Goal: Task Accomplishment & Management: Manage account settings

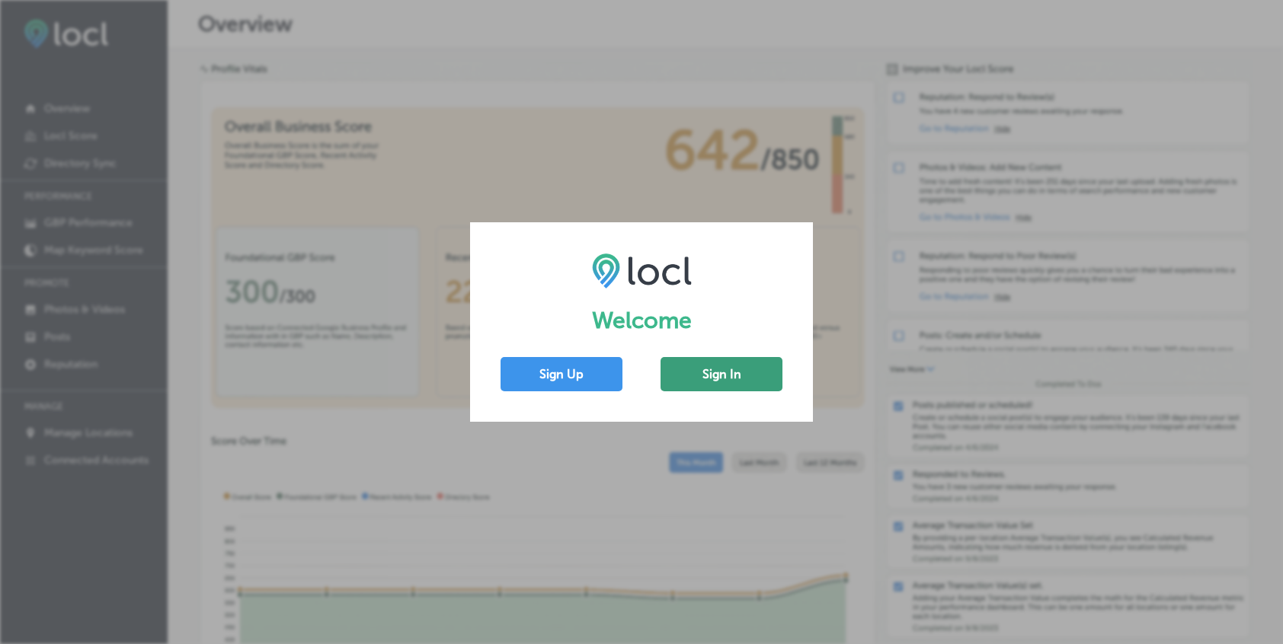
click at [724, 382] on button "Sign In" at bounding box center [721, 374] width 122 height 34
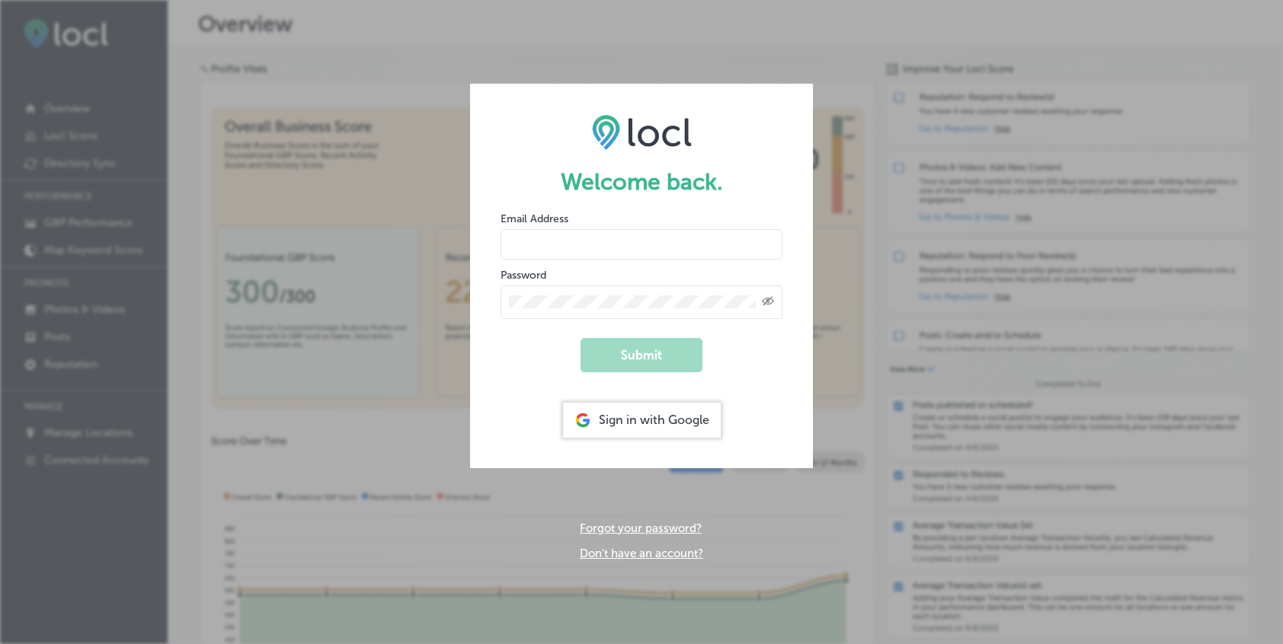
type input "[EMAIL_ADDRESS][DOMAIN_NAME]"
click at [556, 249] on input "[EMAIL_ADDRESS][DOMAIN_NAME]" at bounding box center [642, 244] width 282 height 30
click at [605, 363] on button "Submit" at bounding box center [641, 355] width 122 height 34
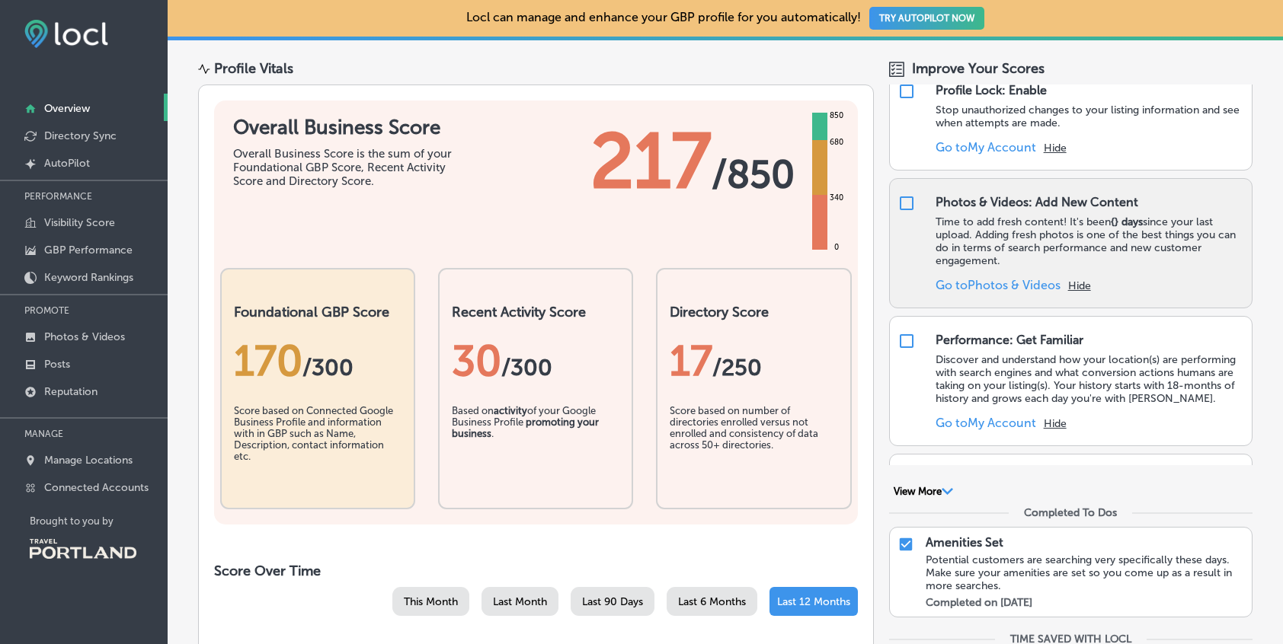
scroll to position [1396, 0]
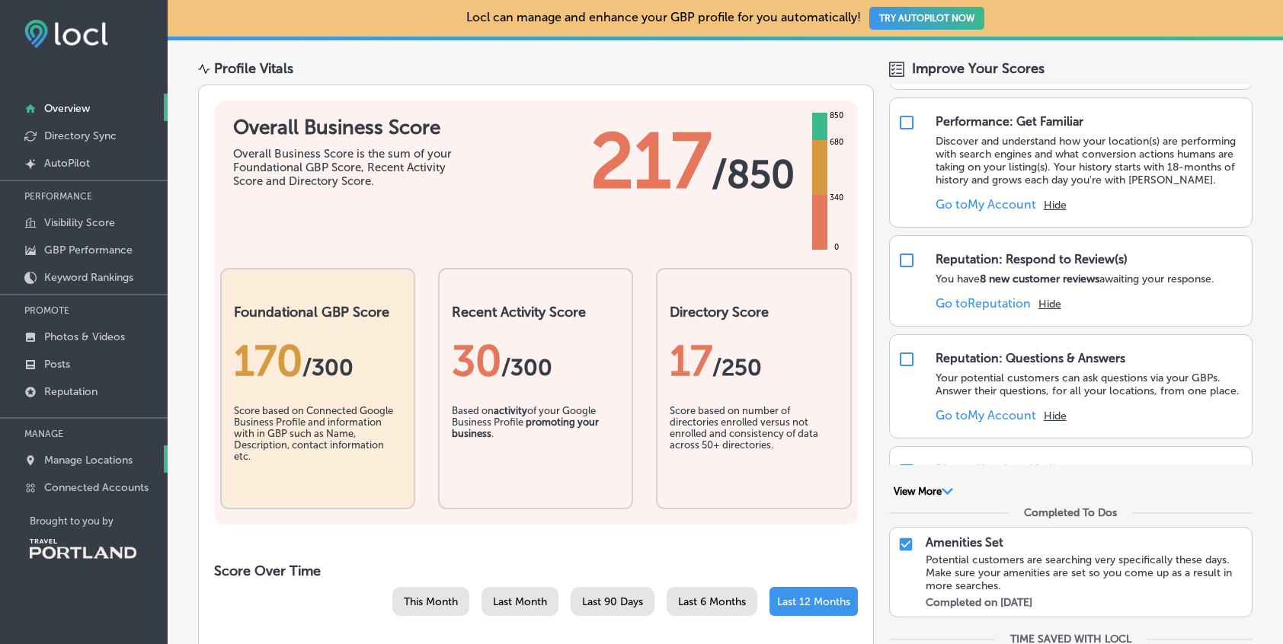
click at [59, 463] on p "Manage Locations" at bounding box center [88, 460] width 88 height 13
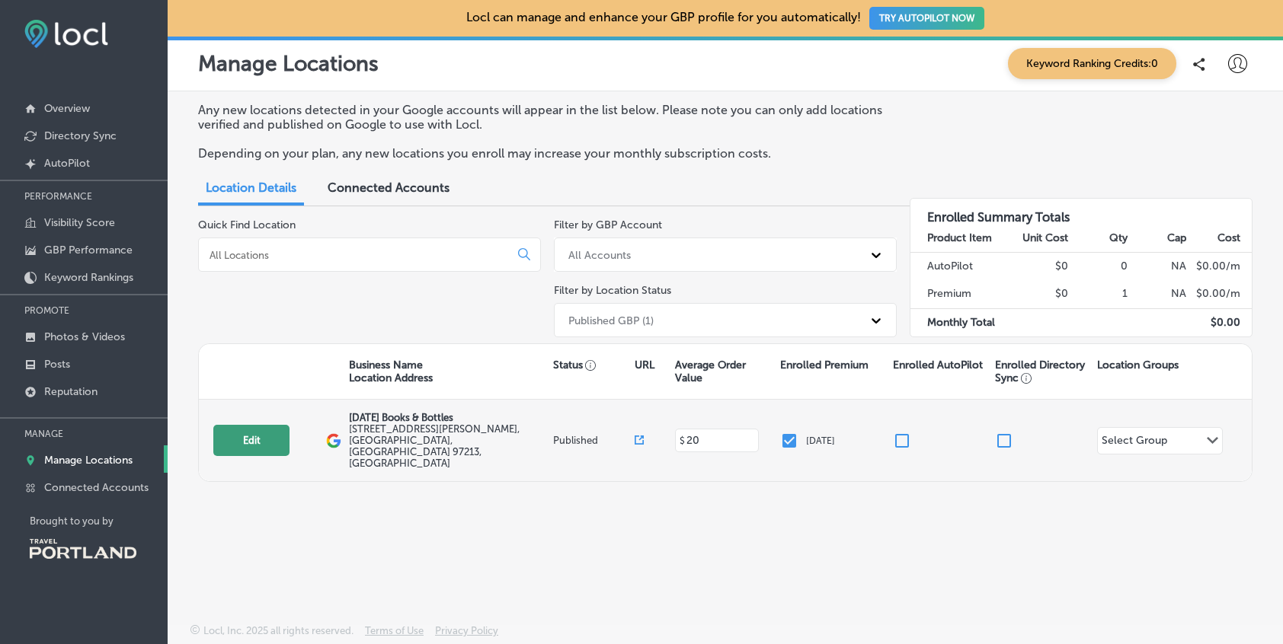
click at [257, 429] on button "Edit" at bounding box center [251, 440] width 76 height 31
select select "US"
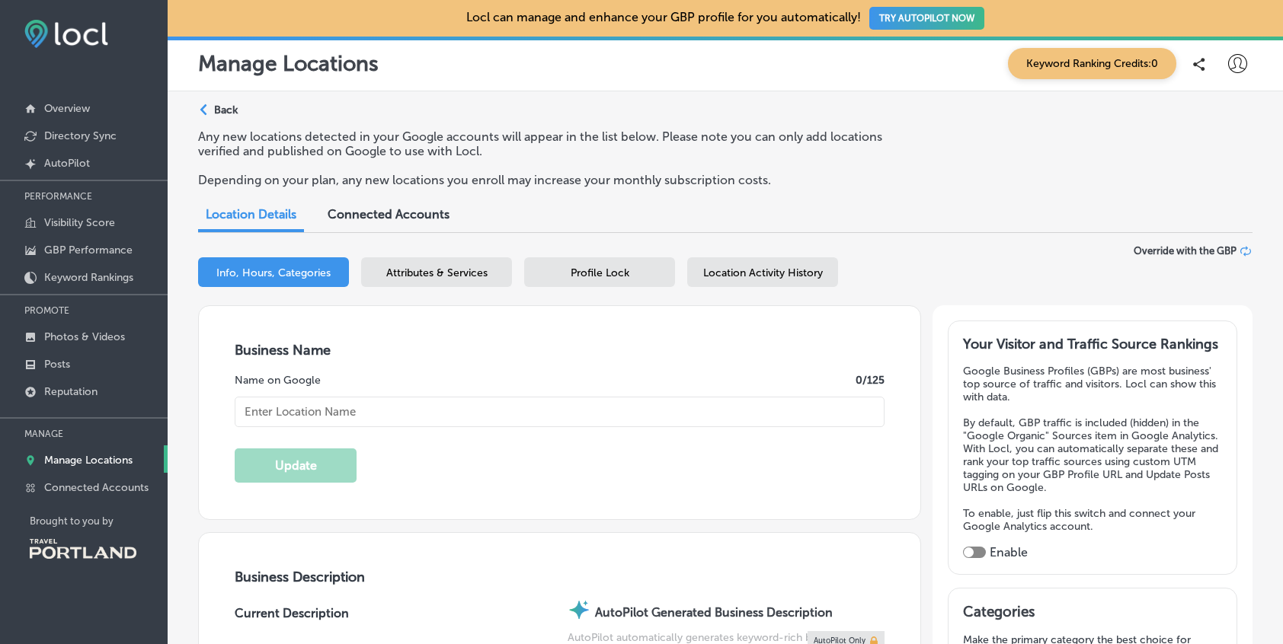
type input "[DATE] Books & Bottles"
type input "[STREET_ADDRESS][PERSON_NAME]"
type input "[GEOGRAPHIC_DATA]"
type input "97213"
type input "US"
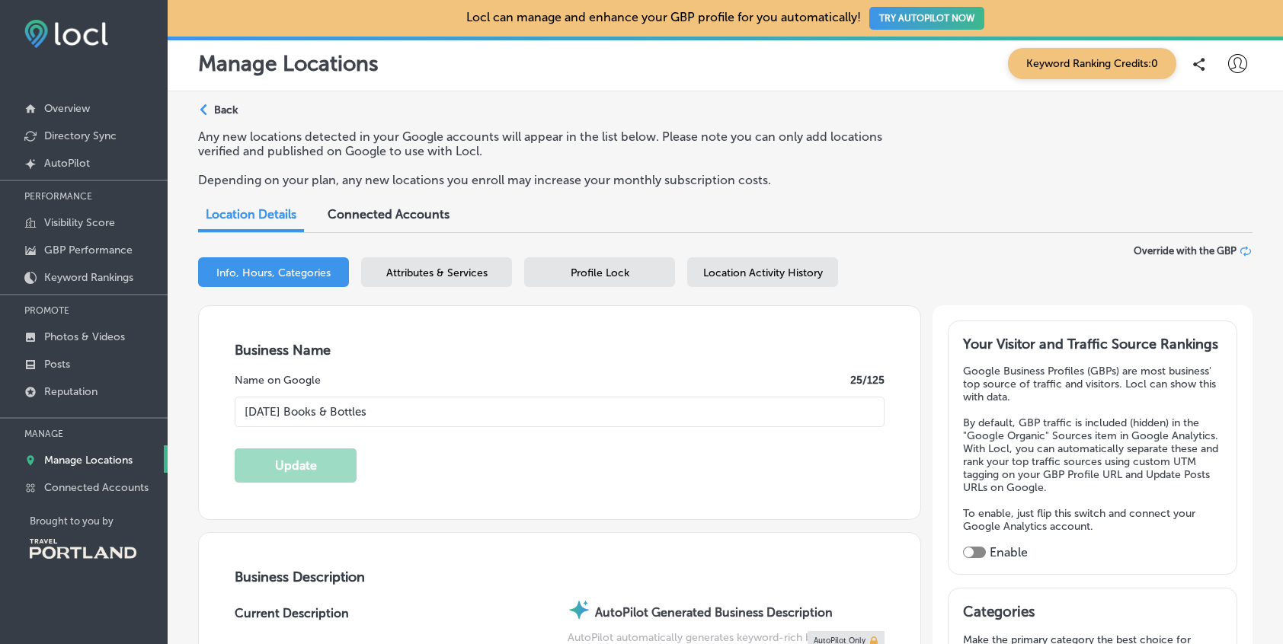
type input "[URL][DOMAIN_NAME]"
type input "20"
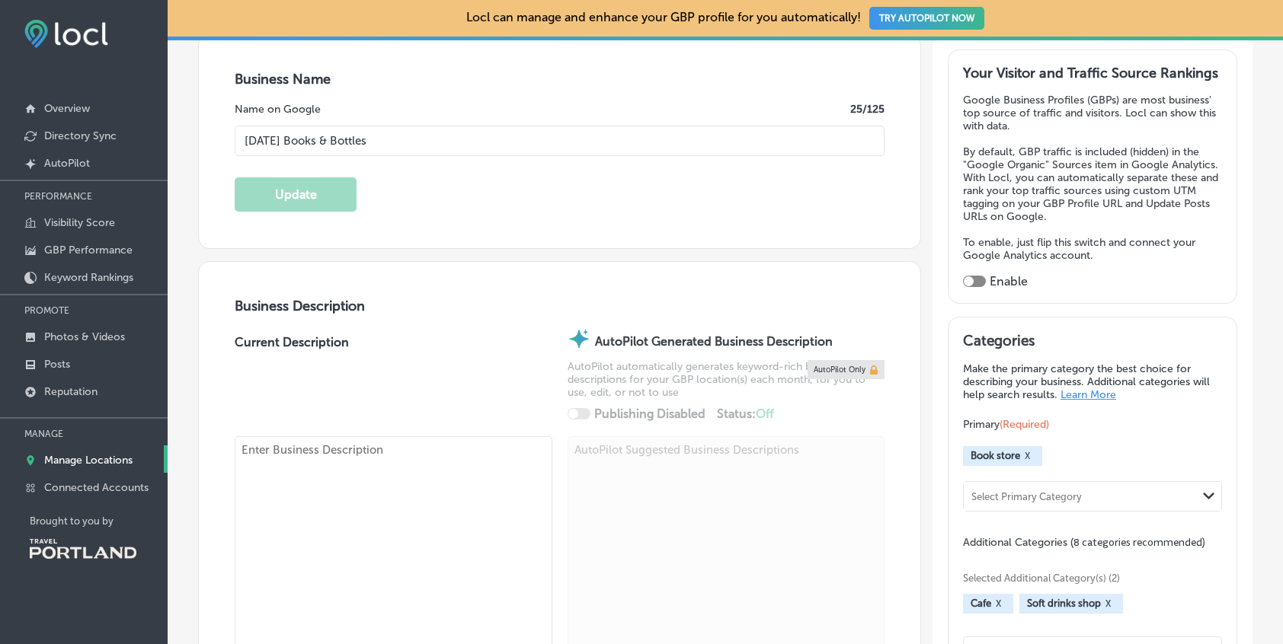
type textarea "[DATE] Books & Bottles is Portland's [DEMOGRAPHIC_DATA]- and trans-owned book-a…"
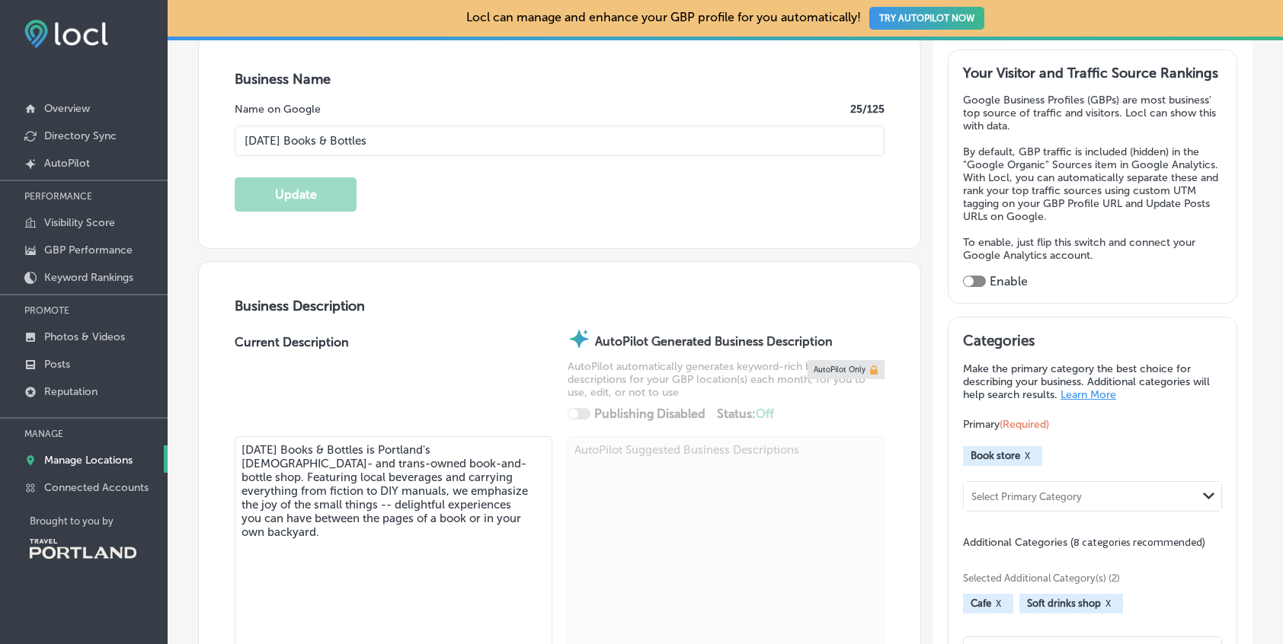
type input "[PHONE_NUMBER]"
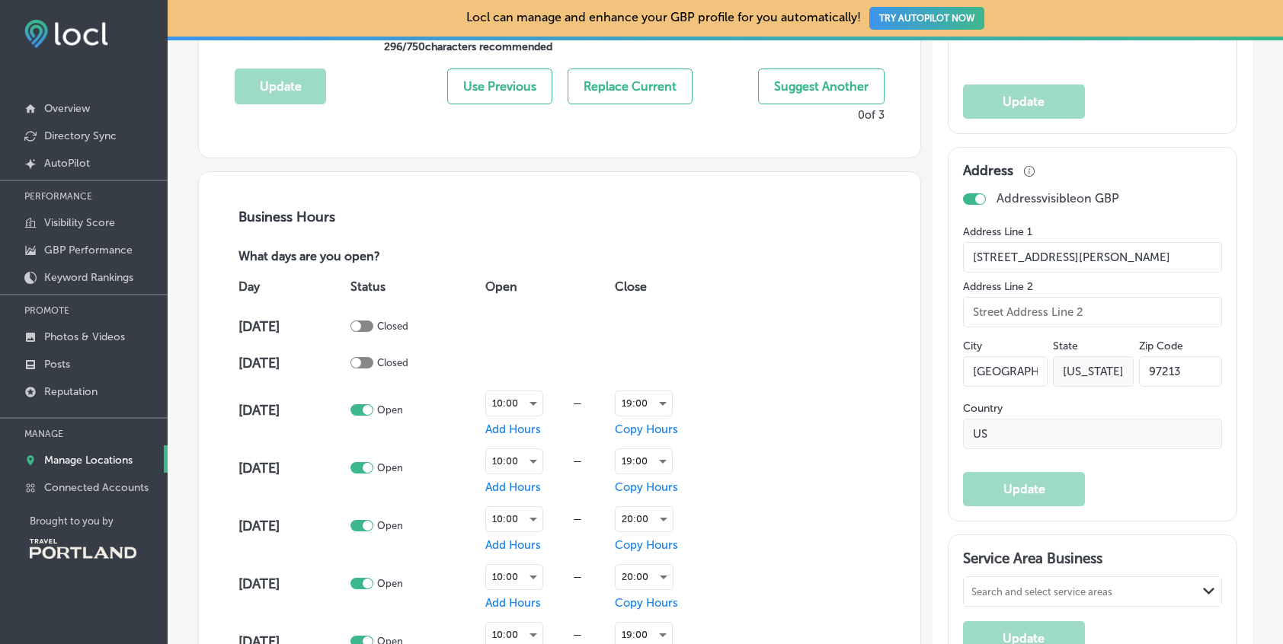
scroll to position [1031, 0]
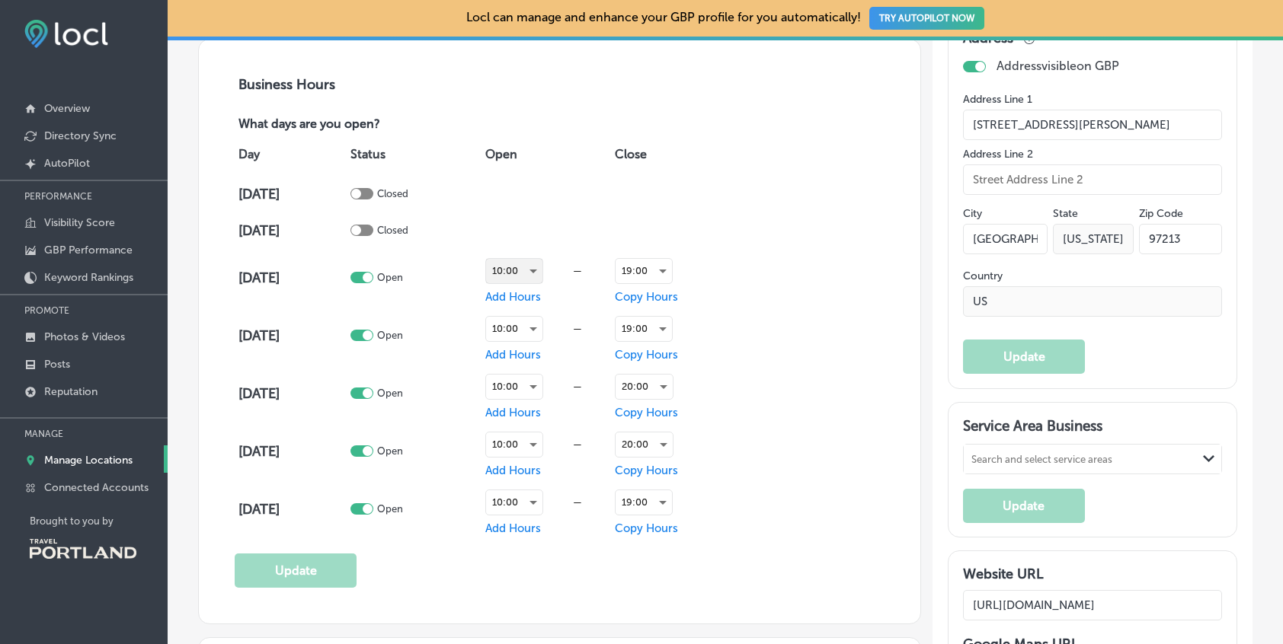
click at [535, 274] on div "10:00" at bounding box center [514, 271] width 56 height 24
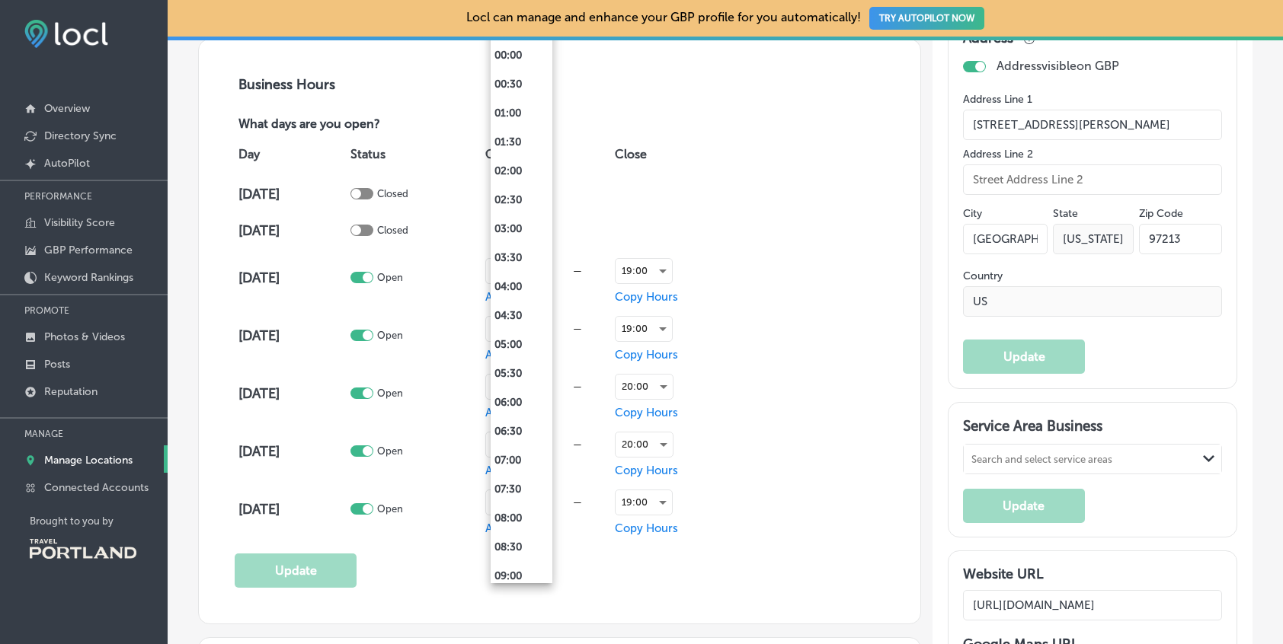
scroll to position [337, 0]
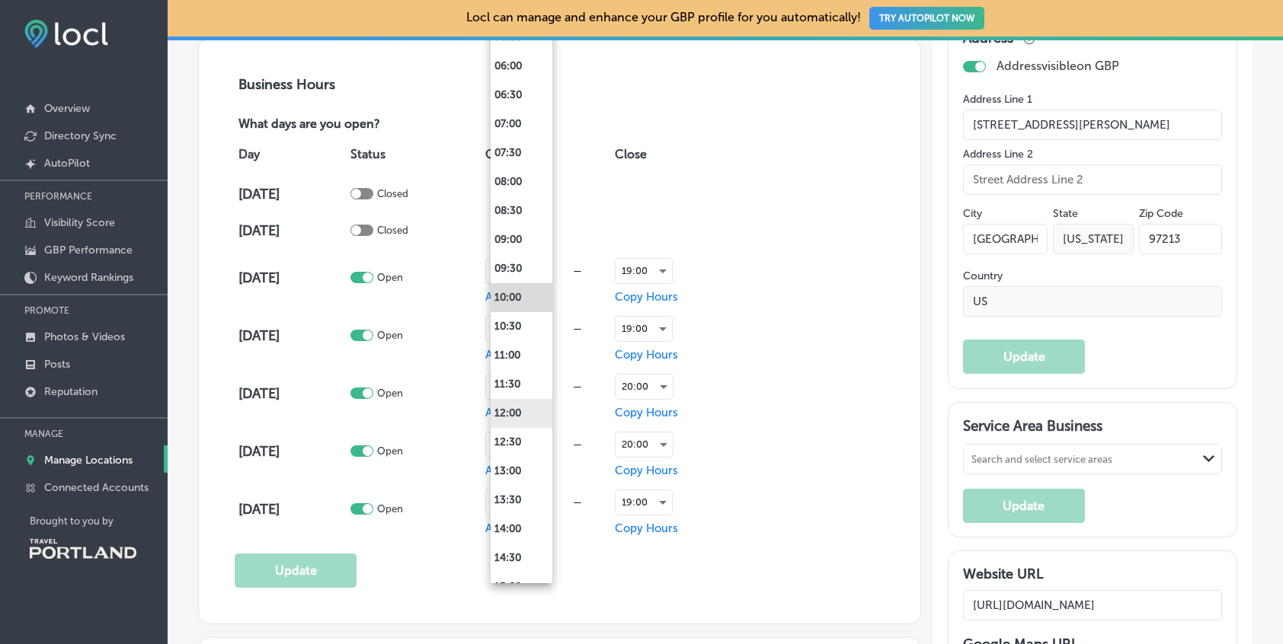
click at [516, 414] on li "12:00" at bounding box center [522, 413] width 62 height 29
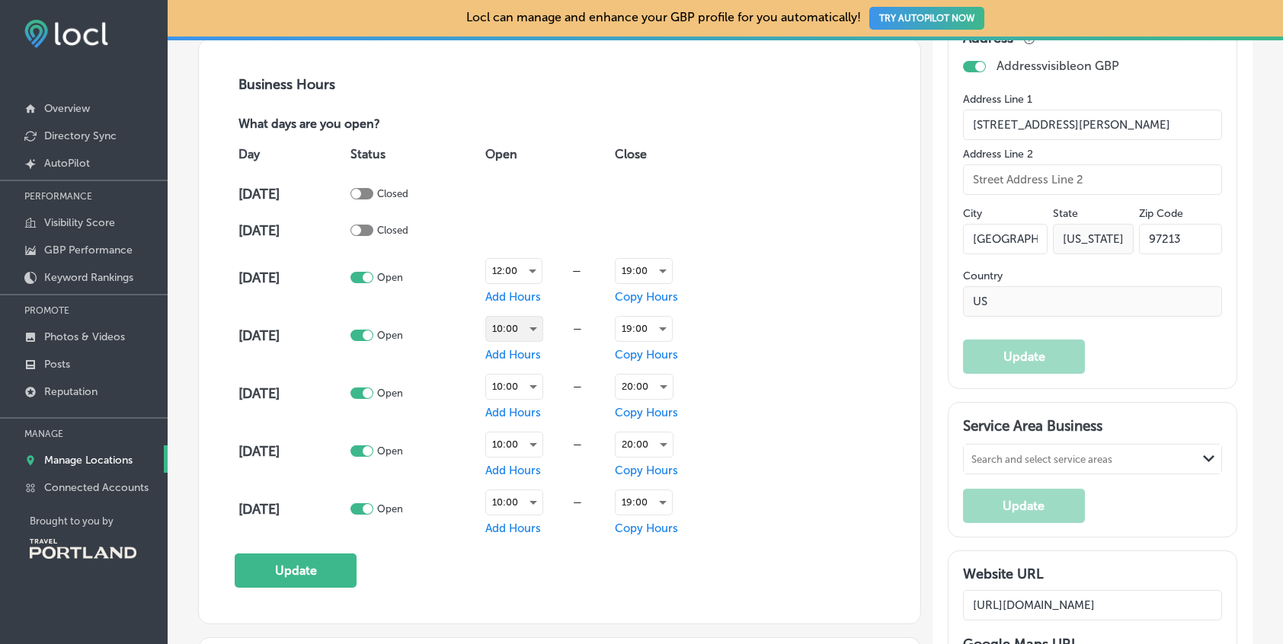
click at [520, 328] on div "10:00" at bounding box center [514, 329] width 56 height 24
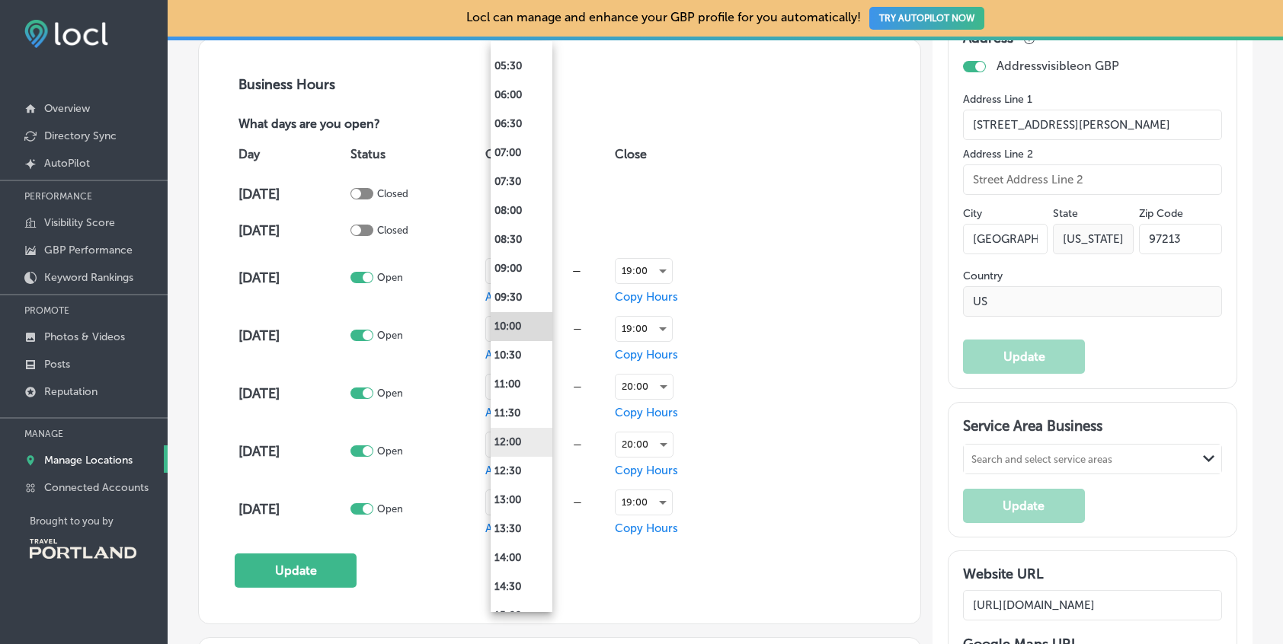
click at [513, 445] on li "12:00" at bounding box center [522, 442] width 62 height 29
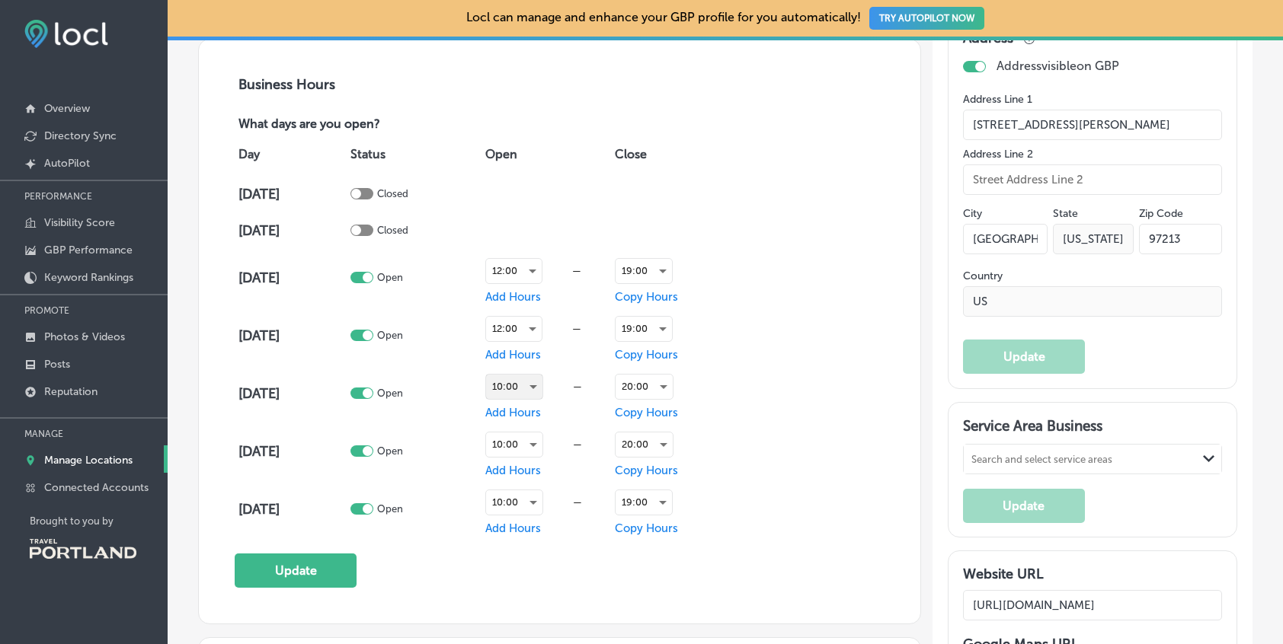
click at [515, 389] on div "10:00" at bounding box center [514, 387] width 56 height 24
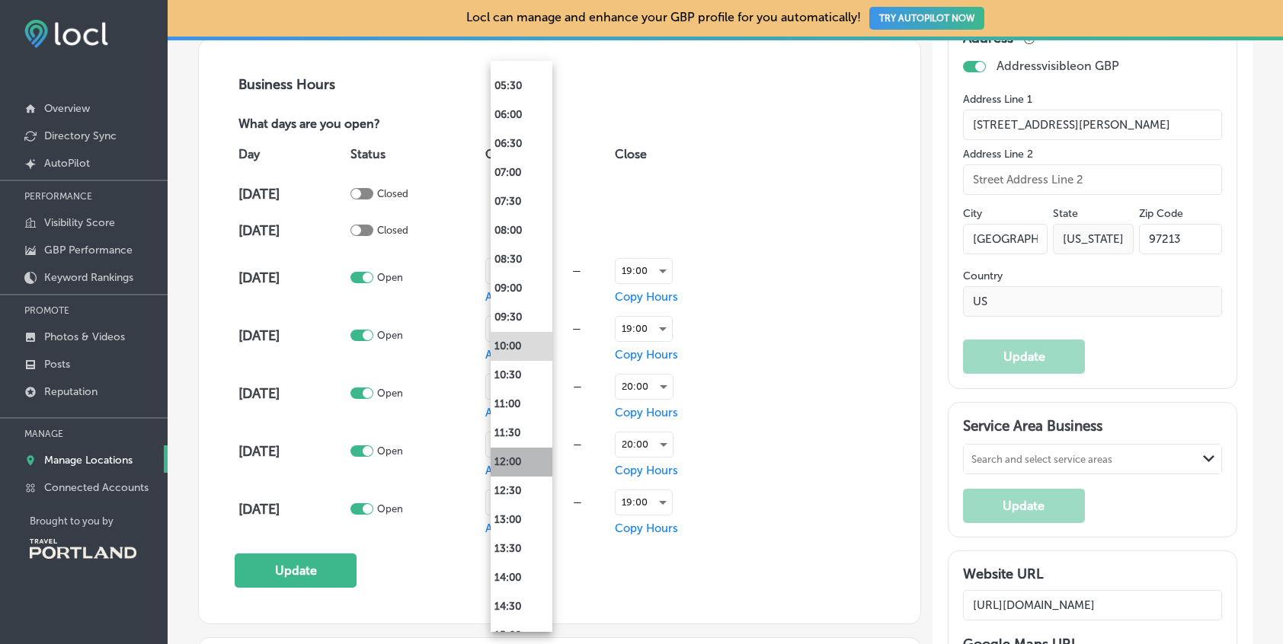
click at [518, 466] on li "12:00" at bounding box center [522, 462] width 62 height 29
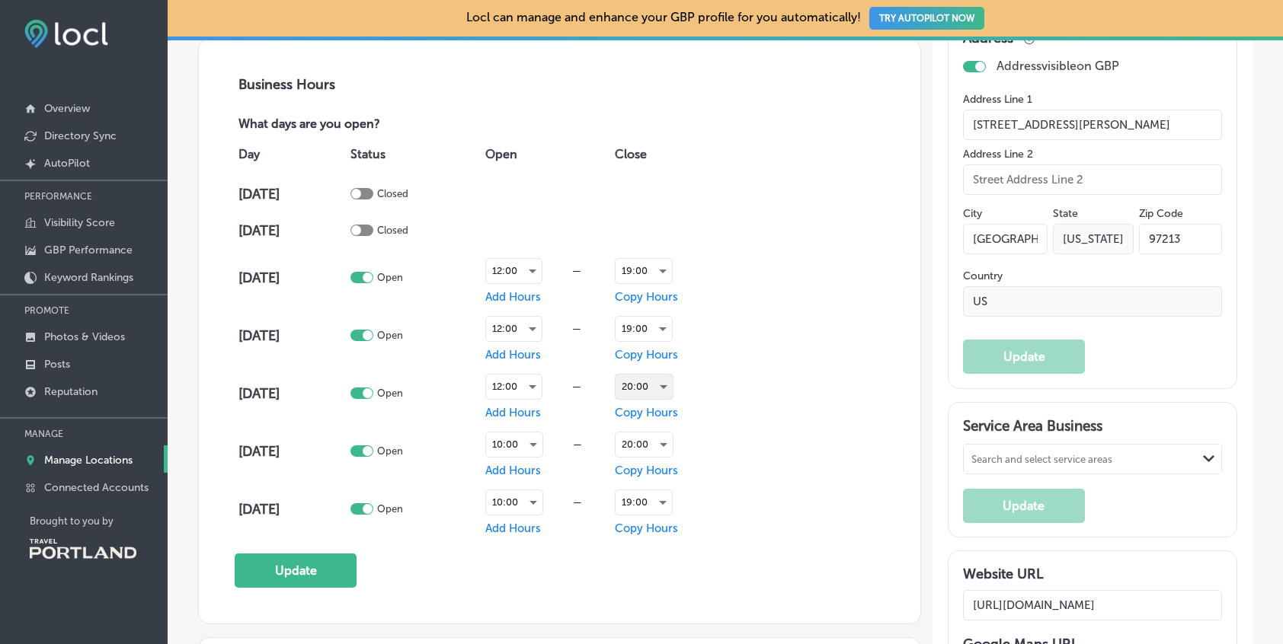
click at [632, 386] on div "20:00" at bounding box center [644, 387] width 57 height 24
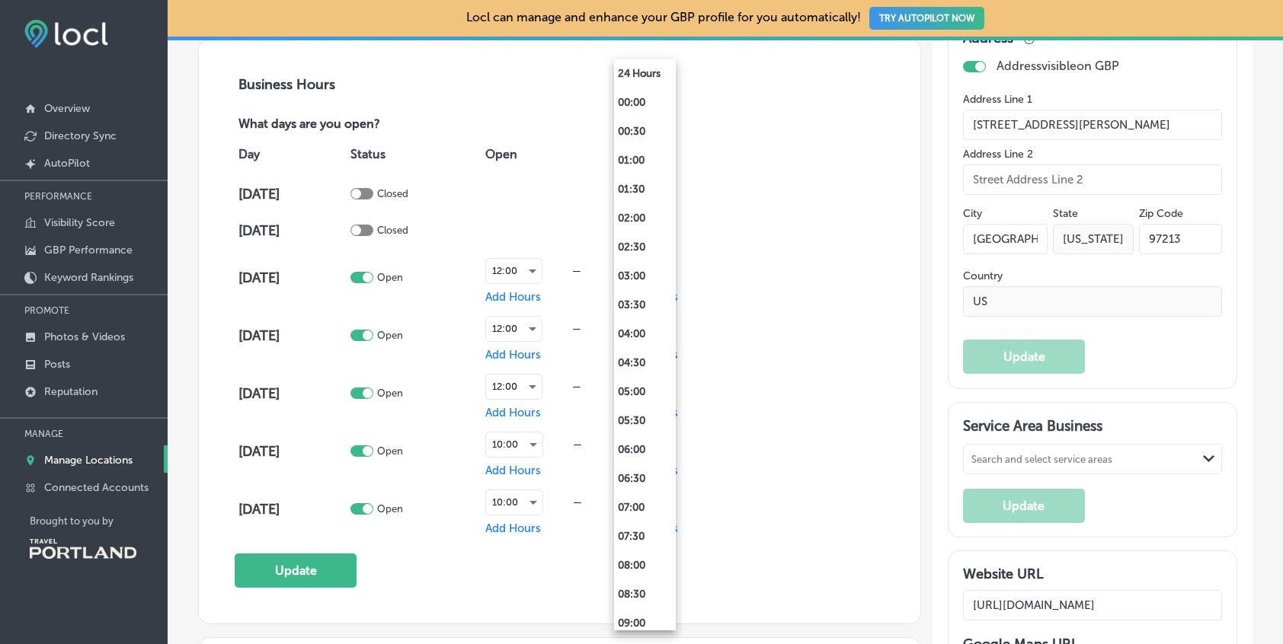
scroll to position [876, 0]
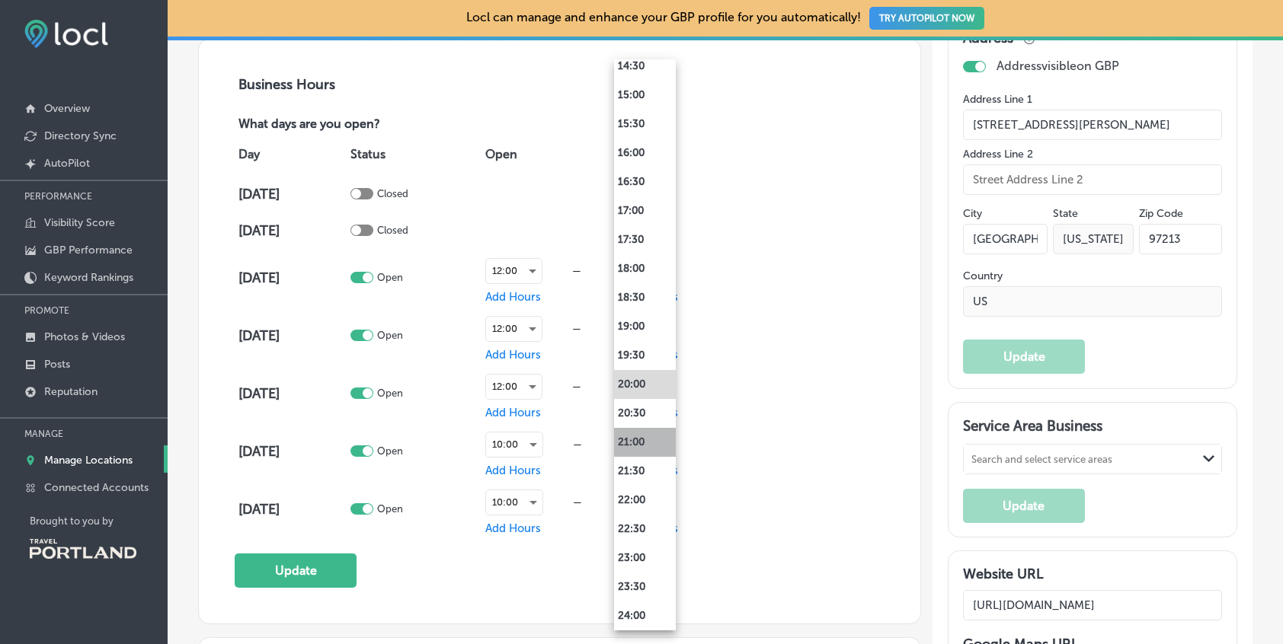
click at [633, 449] on li "21:00" at bounding box center [645, 442] width 62 height 29
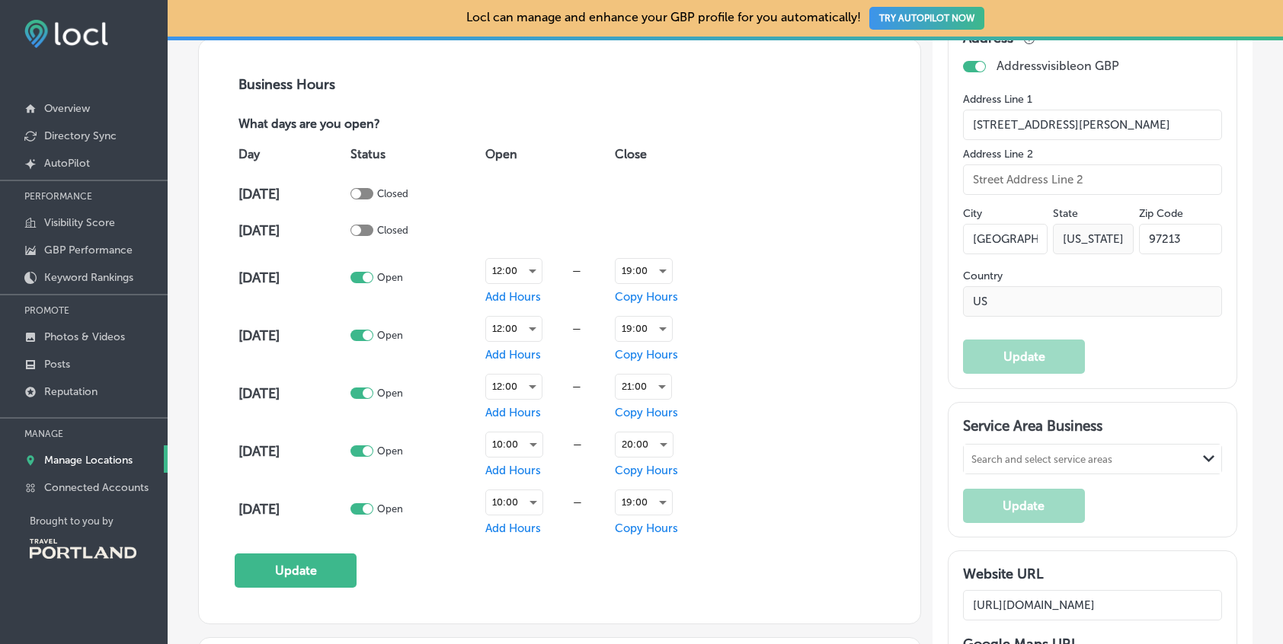
click at [779, 492] on div "Day Status Open Close [DATE] Closed [DATE] Closed [DATE] Open 12:00 — Add Hours…" at bounding box center [559, 335] width 649 height 405
click at [635, 449] on div "20:00" at bounding box center [644, 445] width 57 height 24
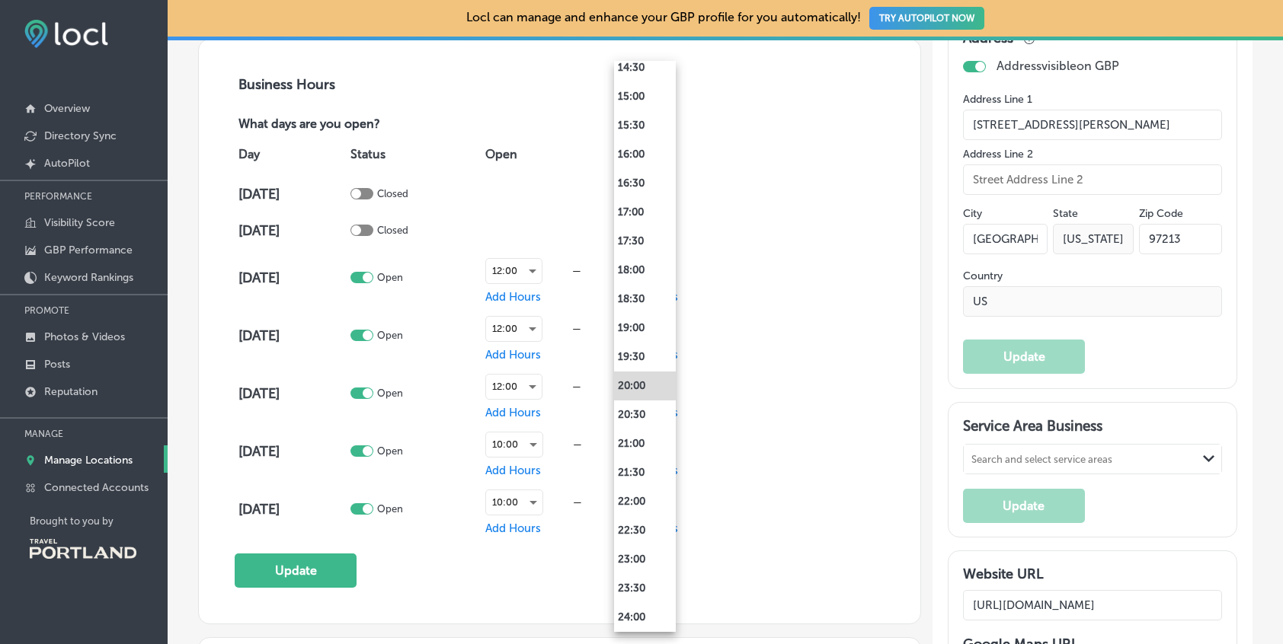
click at [635, 449] on li "21:00" at bounding box center [645, 444] width 62 height 29
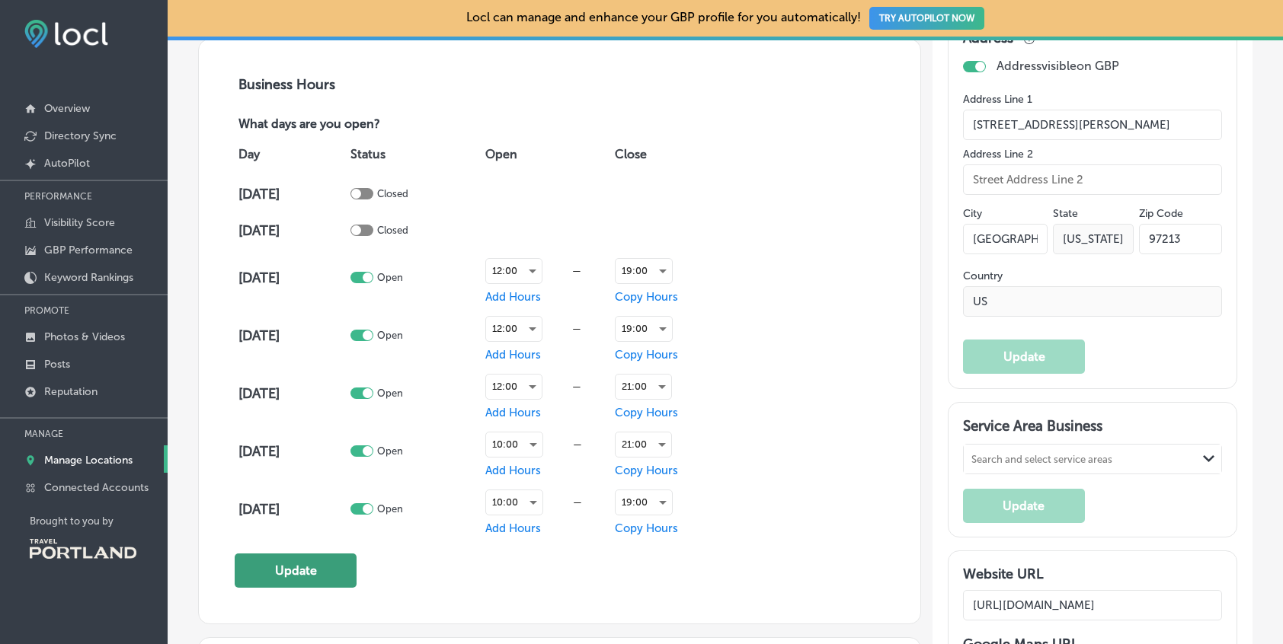
click at [309, 574] on button "Update" at bounding box center [296, 571] width 122 height 34
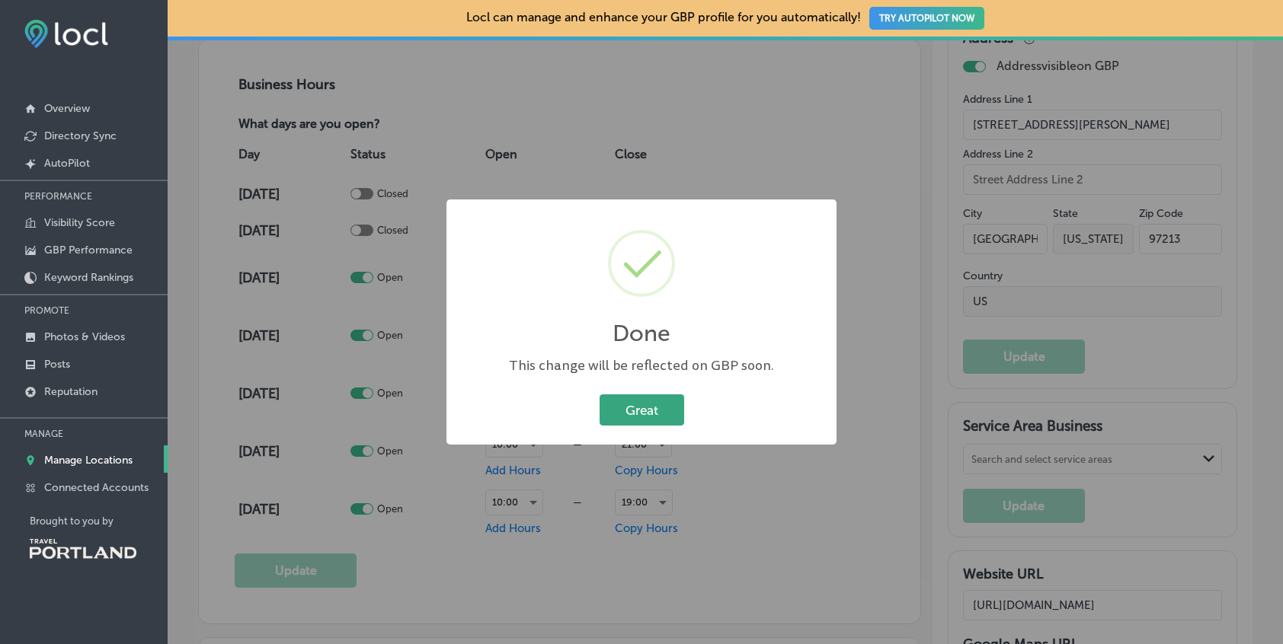
click at [641, 417] on button "Great" at bounding box center [642, 410] width 85 height 31
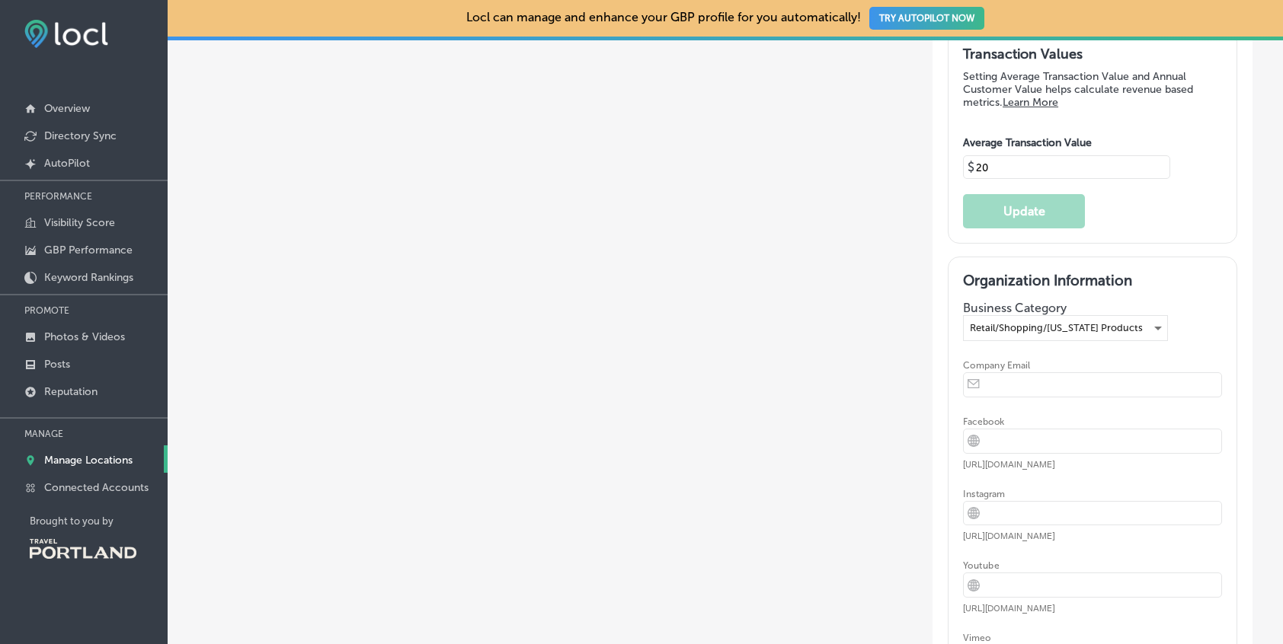
scroll to position [3087, 0]
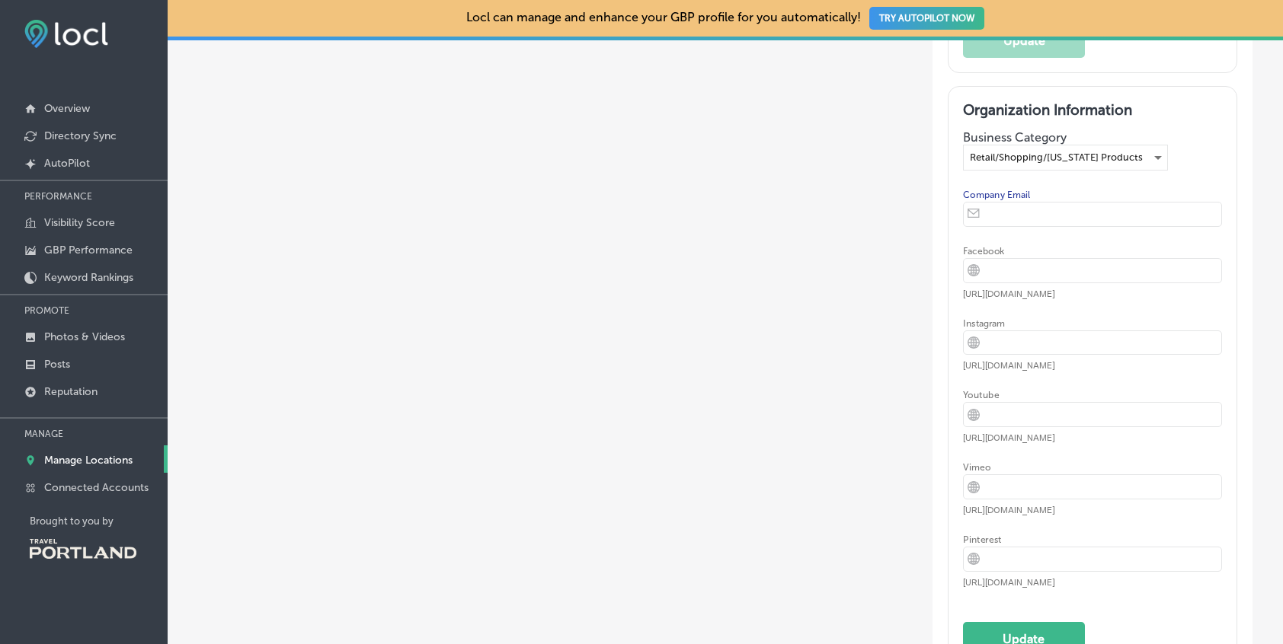
click at [1043, 212] on input "email" at bounding box center [1104, 215] width 234 height 24
type input "[EMAIL_ADDRESS][DOMAIN_NAME]"
click at [1025, 343] on input "url" at bounding box center [1104, 343] width 234 height 24
click at [976, 337] on div "iconmonstr-globe-3 Created with Sketch. [DOMAIN_NAME][URL]" at bounding box center [1092, 343] width 259 height 25
click at [987, 340] on input "[DOMAIN_NAME][URL]" at bounding box center [1104, 343] width 234 height 24
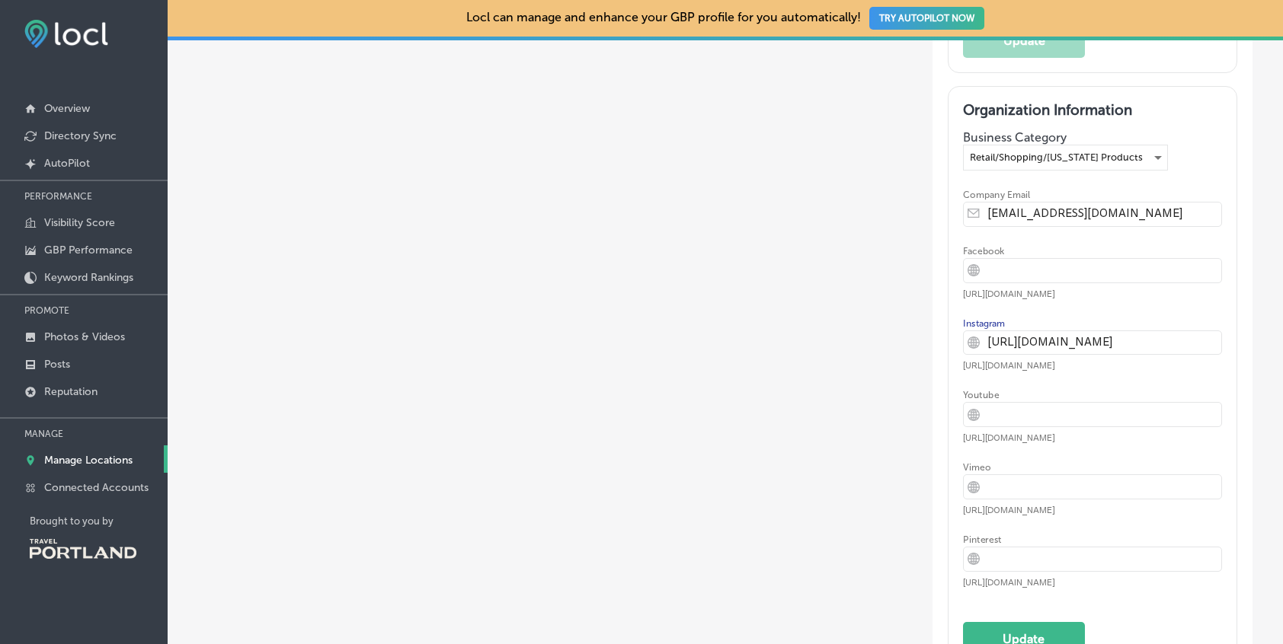
type input "[URL][DOMAIN_NAME]"
click at [1095, 368] on div "Organization Information Business Category Retail/Shopping/[US_STATE] Products …" at bounding box center [1092, 378] width 259 height 555
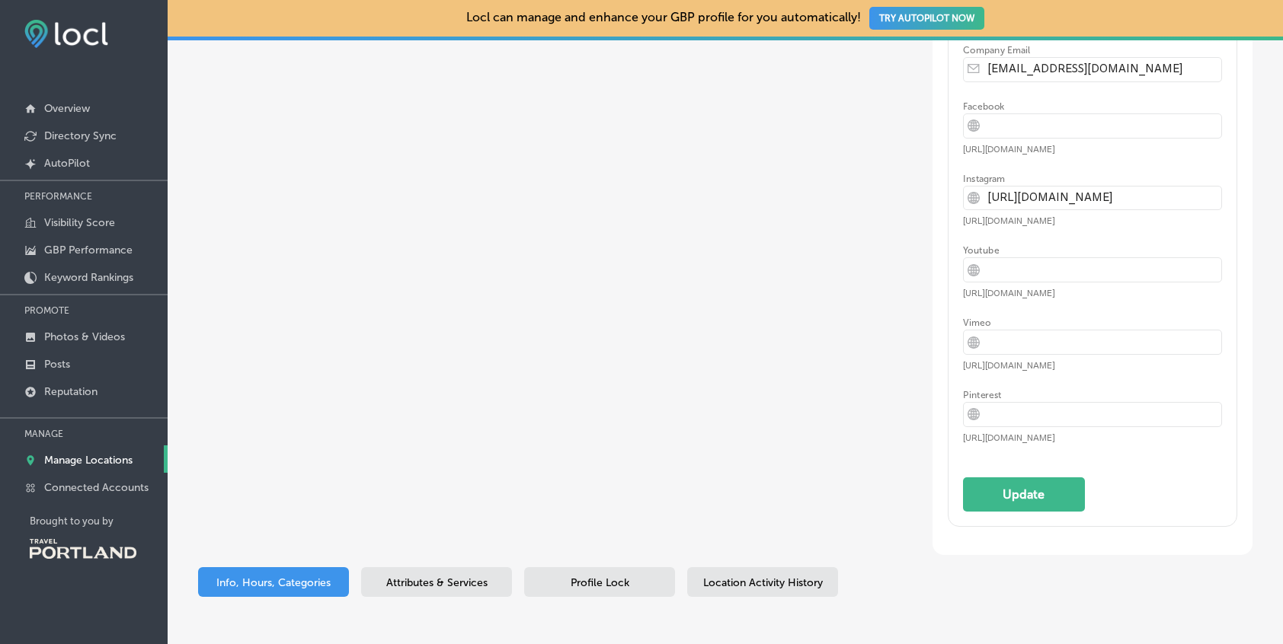
scroll to position [3302, 0]
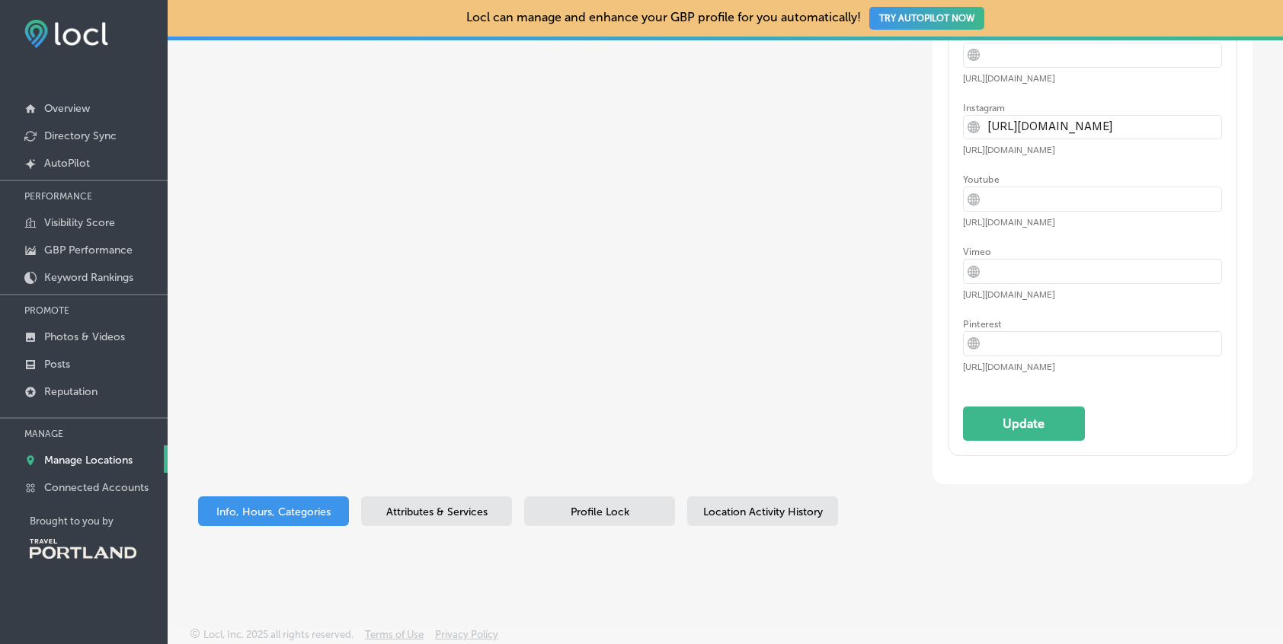
click at [993, 424] on button "Update" at bounding box center [1024, 424] width 122 height 34
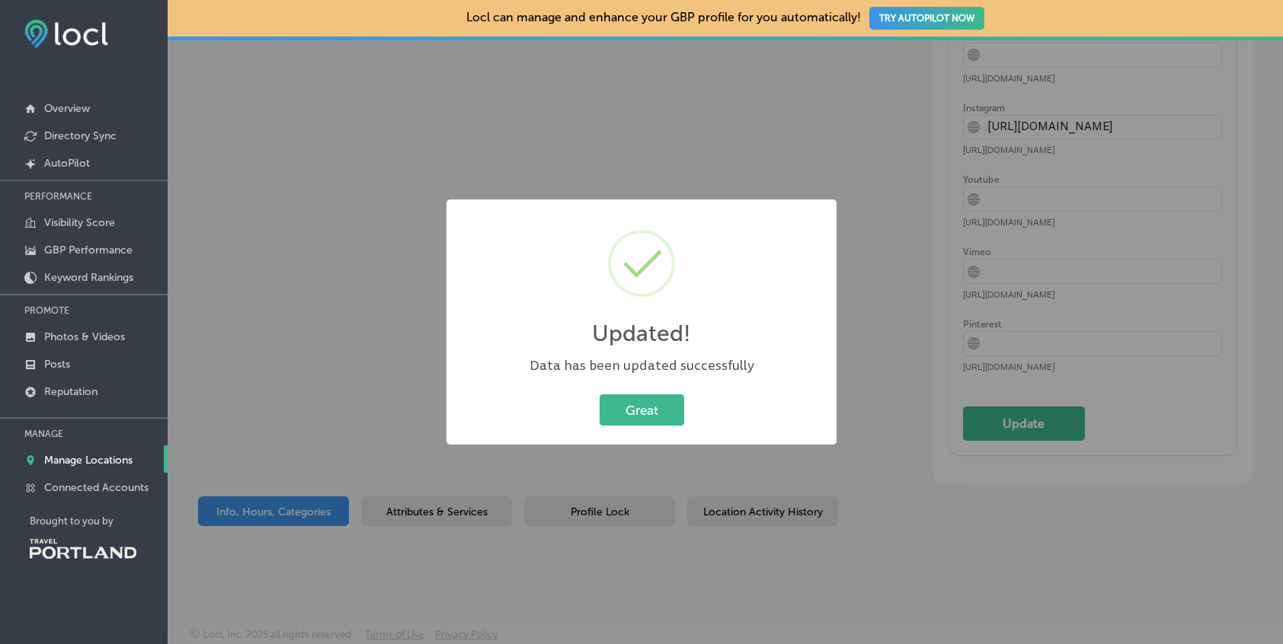
click at [639, 420] on button "Great" at bounding box center [642, 410] width 85 height 31
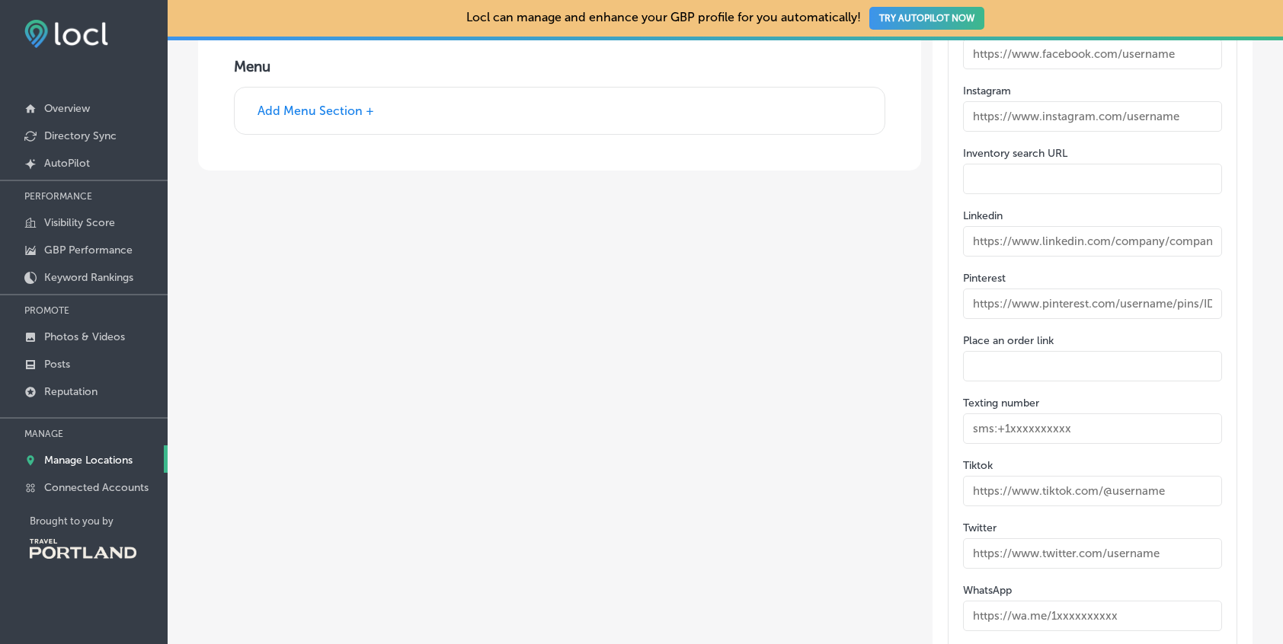
scroll to position [2065, 0]
click at [1007, 240] on input "text" at bounding box center [1092, 244] width 259 height 30
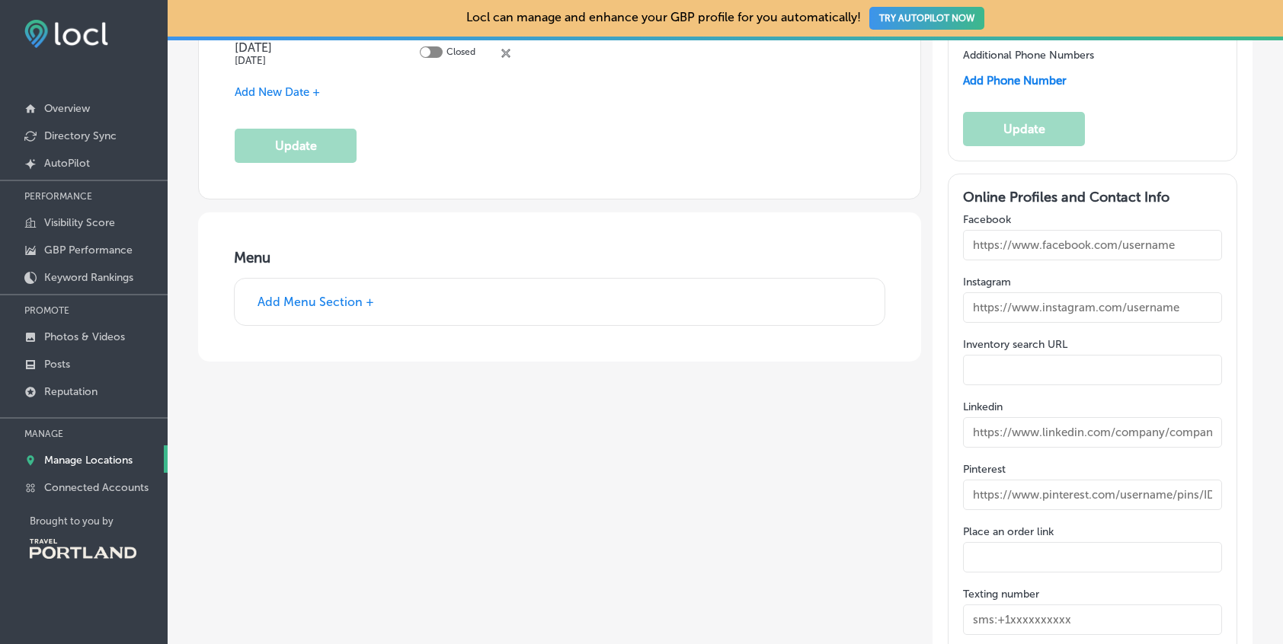
scroll to position [1853, 0]
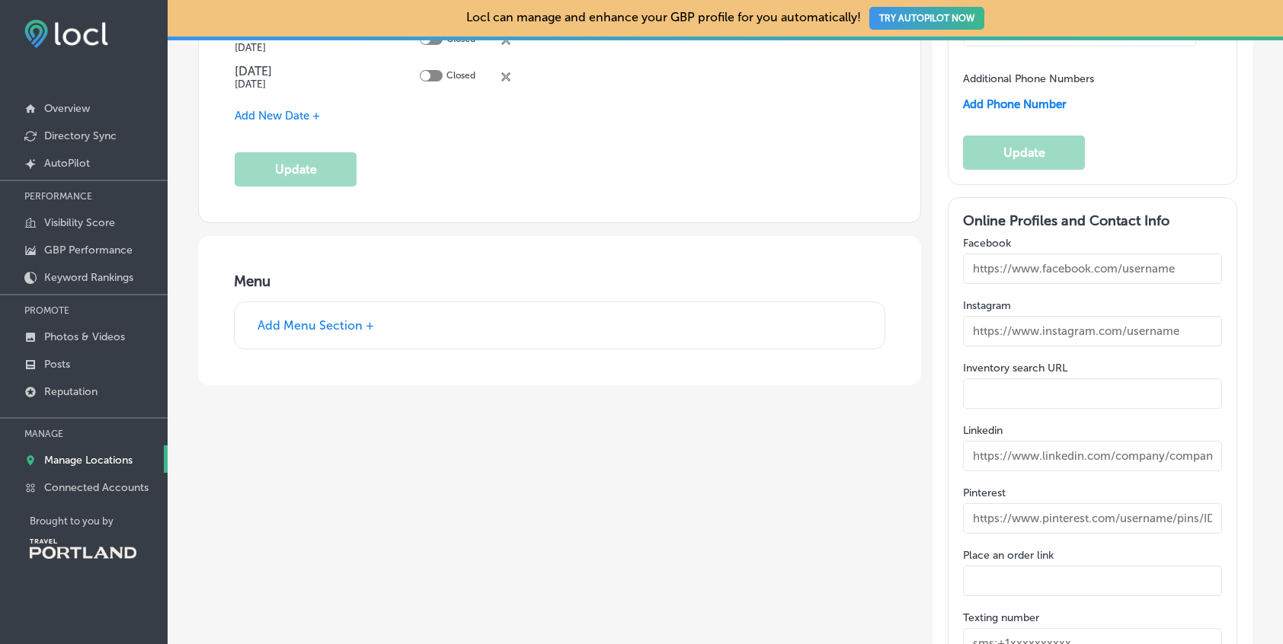
click at [1184, 331] on input "text" at bounding box center [1092, 331] width 259 height 30
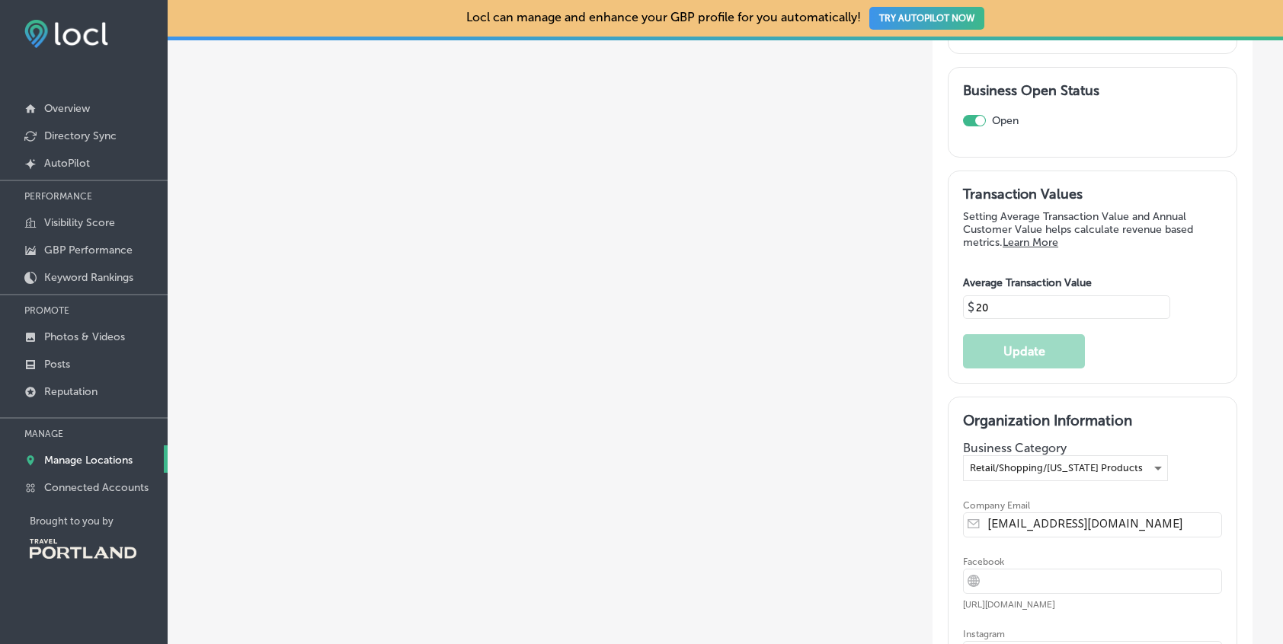
scroll to position [2594, 0]
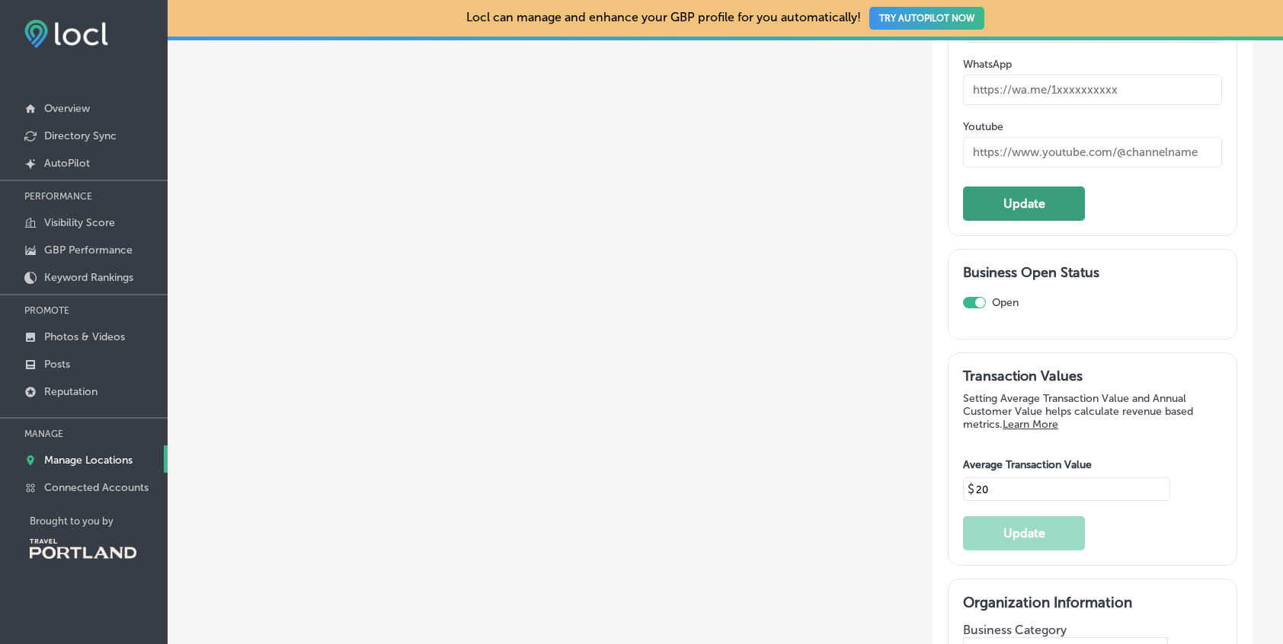
type input "[URL][DOMAIN_NAME]"
click at [987, 211] on button "Update" at bounding box center [1024, 204] width 122 height 34
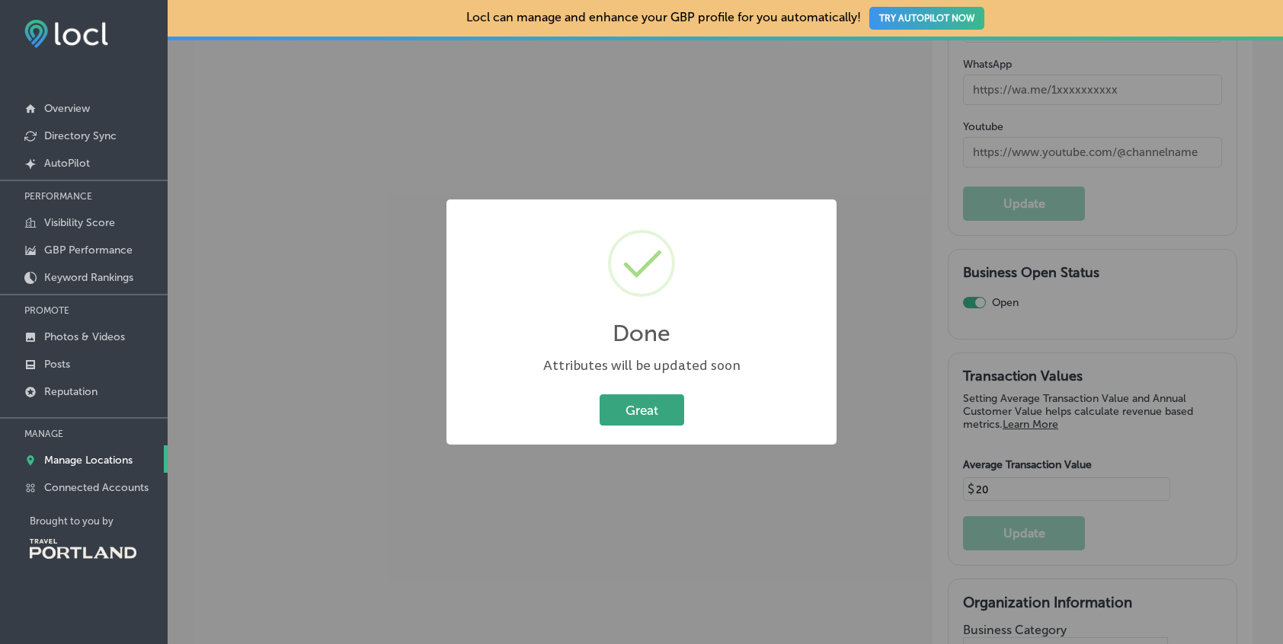
click at [643, 408] on button "Great" at bounding box center [642, 410] width 85 height 31
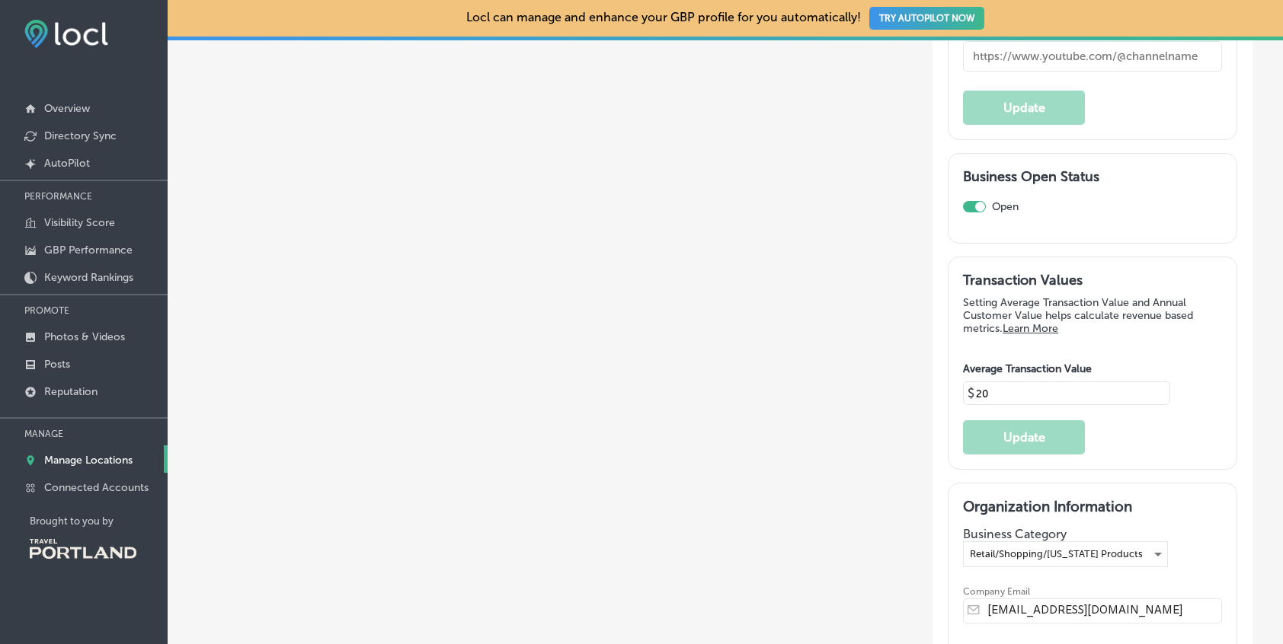
scroll to position [3033, 0]
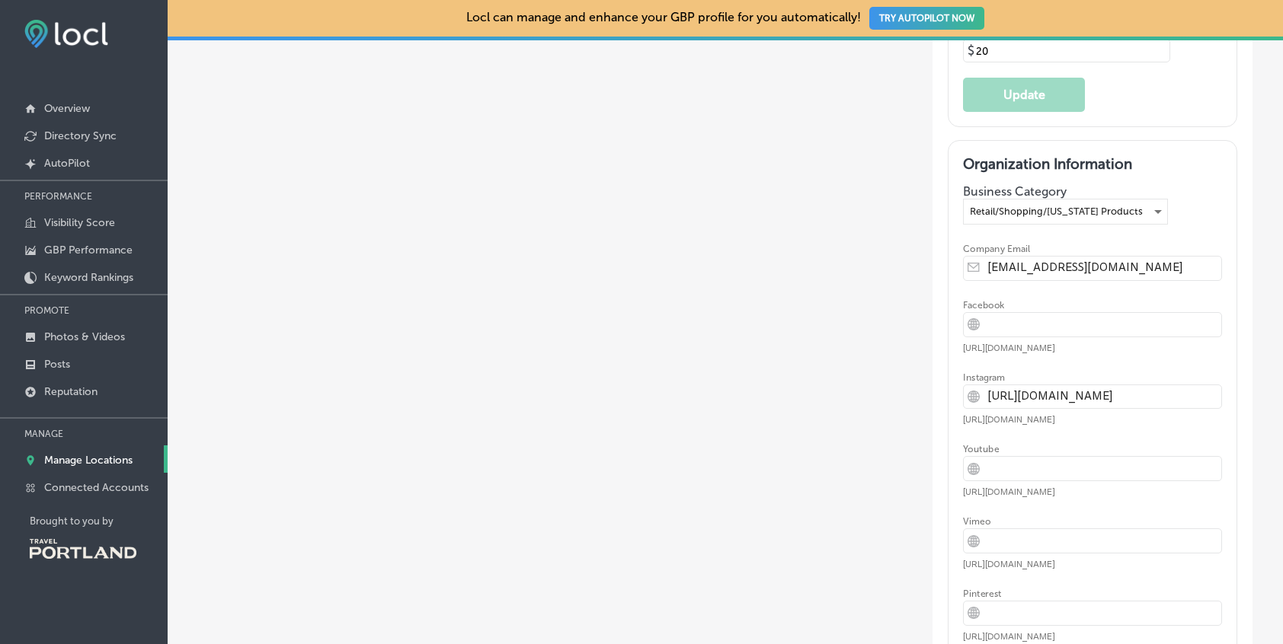
click at [1017, 396] on input "[URL][DOMAIN_NAME]" at bounding box center [1104, 397] width 234 height 24
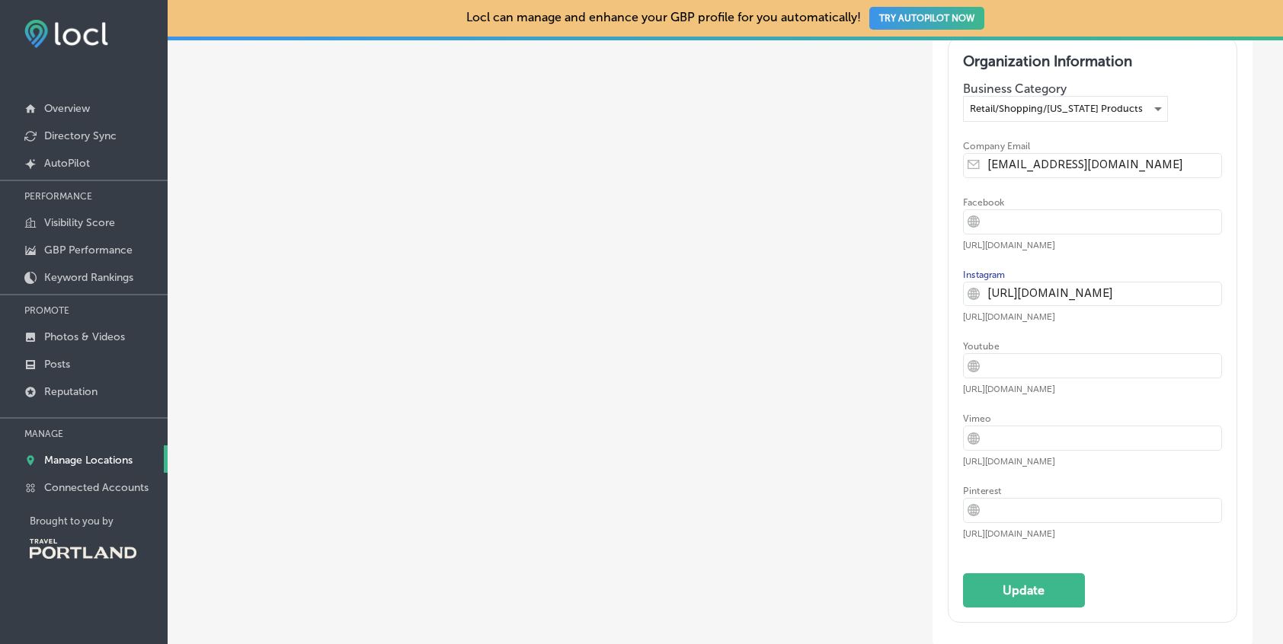
scroll to position [3302, 0]
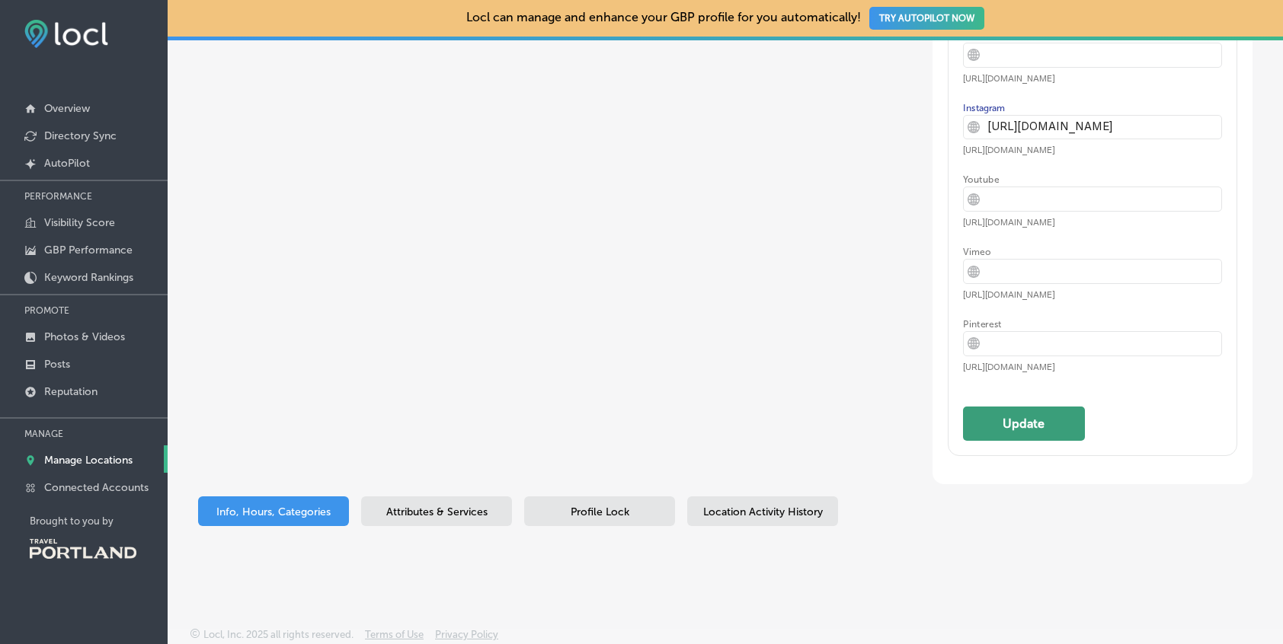
type input "[URL][DOMAIN_NAME]"
click at [1009, 435] on button "Update" at bounding box center [1024, 424] width 122 height 34
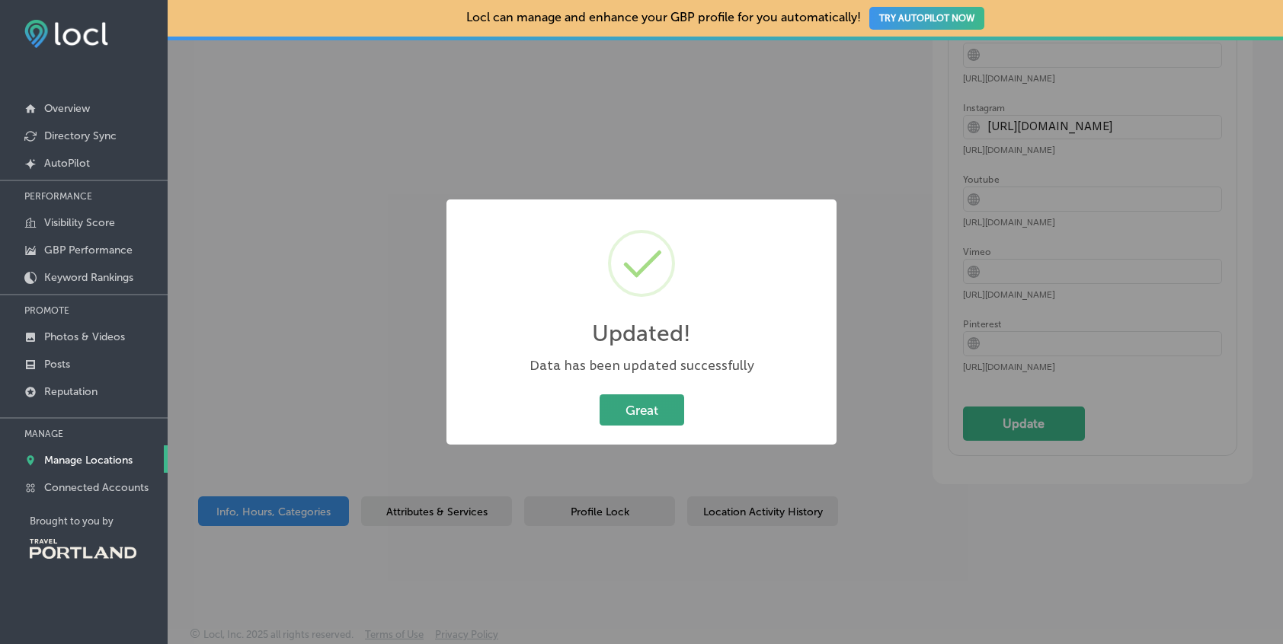
click at [632, 421] on button "Great" at bounding box center [642, 410] width 85 height 31
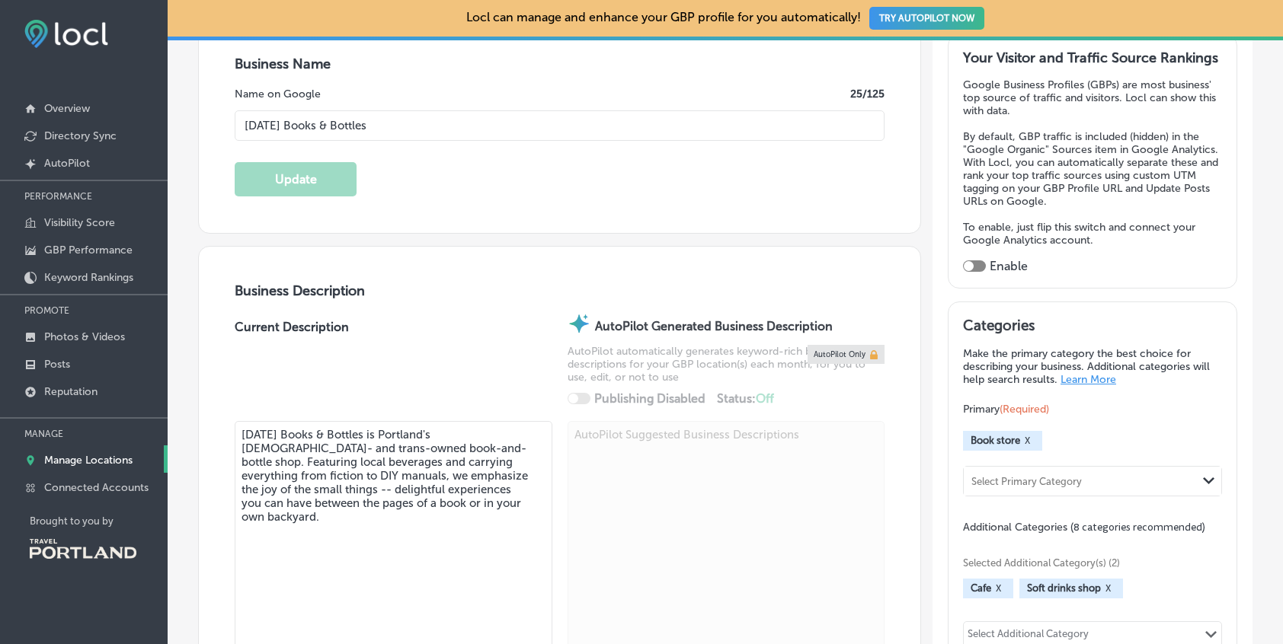
scroll to position [289, 0]
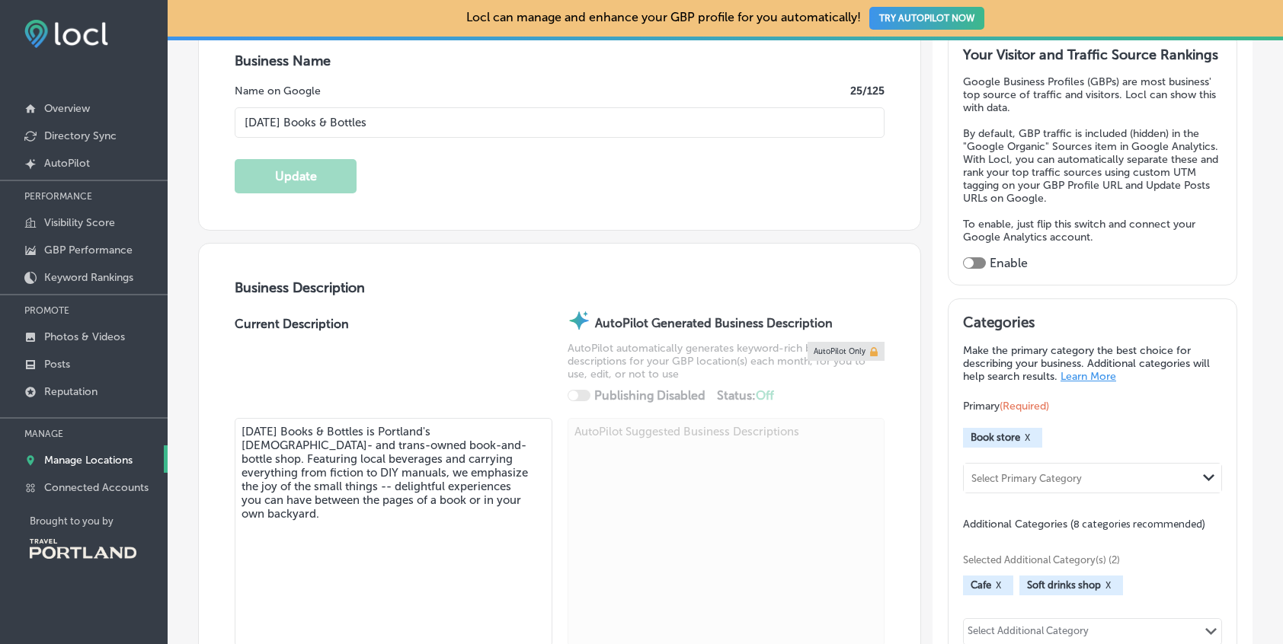
click at [519, 72] on div "Business Name Name on Google 25 /125 [DATE] Books & Bottles Update" at bounding box center [559, 123] width 721 height 213
click at [434, 70] on div "Business Name Name on Google 25 /125 [DATE] Books & Bottles Update" at bounding box center [559, 123] width 721 height 213
click at [430, 62] on h3 "Business Name" at bounding box center [559, 61] width 649 height 17
